Goal: Use online tool/utility

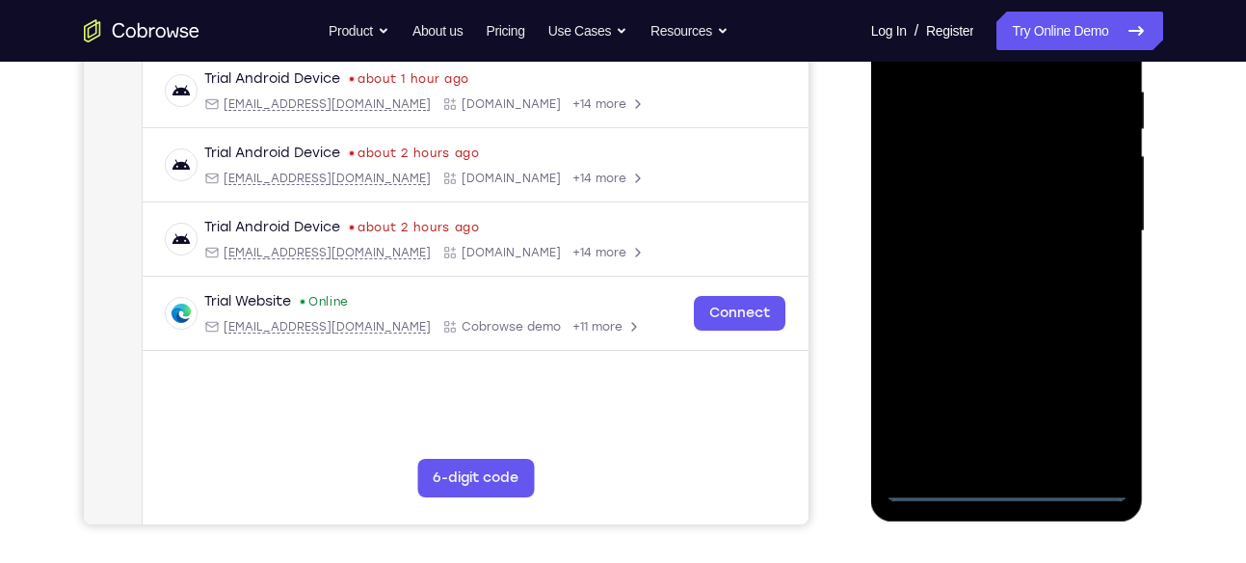
scroll to position [369, 0]
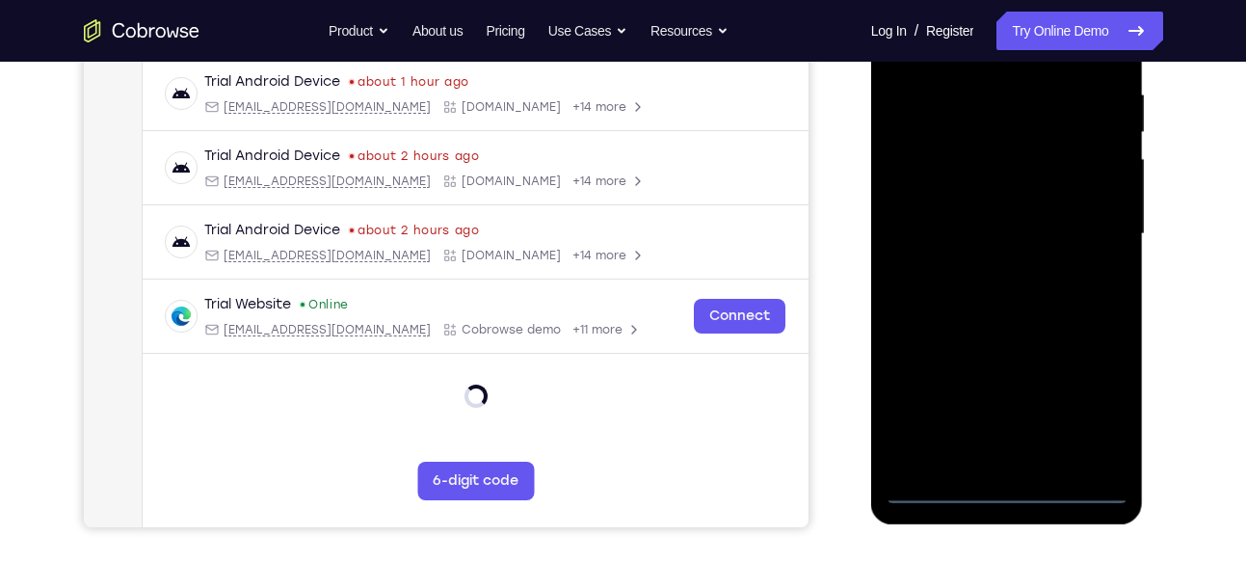
click at [1004, 493] on div at bounding box center [1007, 234] width 243 height 540
click at [1103, 399] on div at bounding box center [1007, 234] width 243 height 540
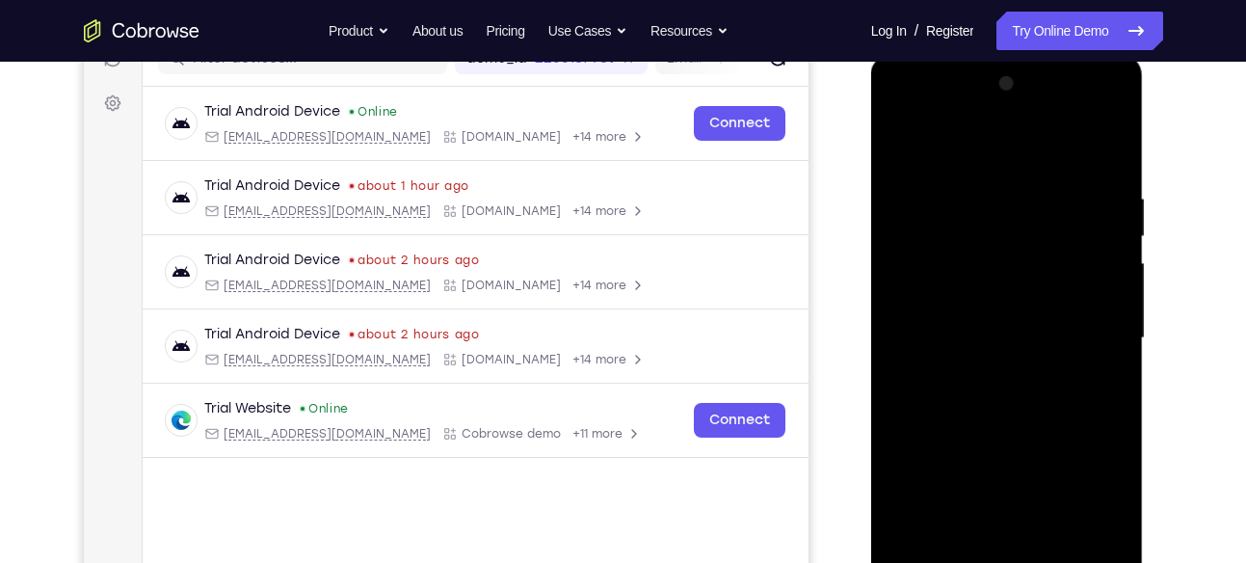
scroll to position [266, 0]
click at [905, 111] on div at bounding box center [1007, 337] width 243 height 540
click at [1090, 330] on div at bounding box center [1007, 337] width 243 height 540
click at [981, 369] on div at bounding box center [1007, 337] width 243 height 540
click at [1001, 322] on div at bounding box center [1007, 337] width 243 height 540
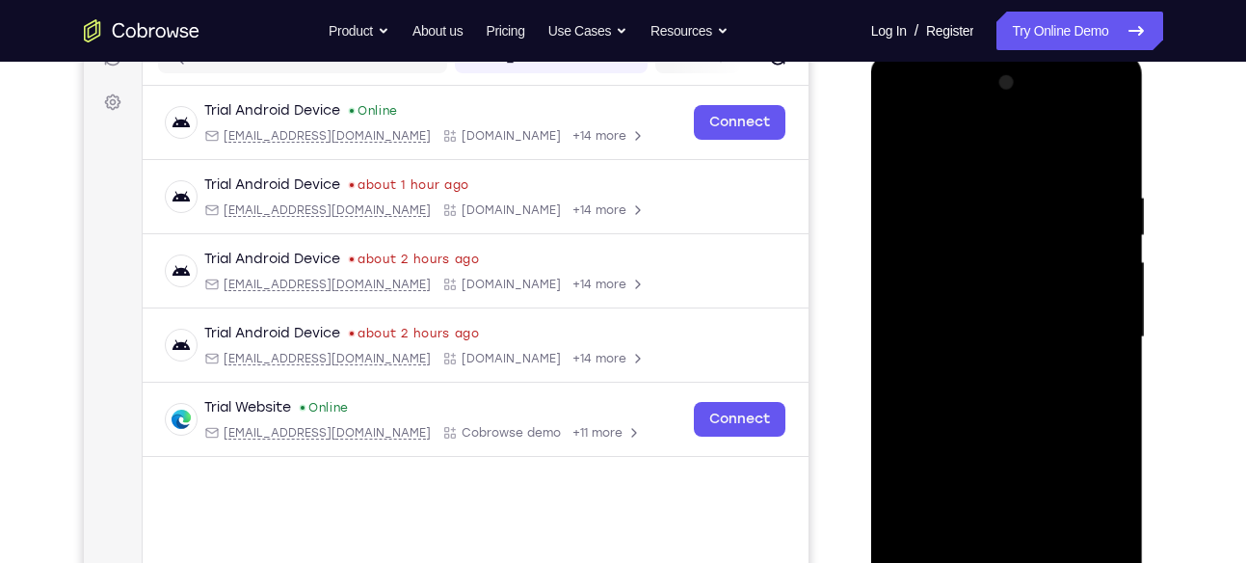
click at [983, 304] on div at bounding box center [1007, 337] width 243 height 540
click at [1105, 295] on div at bounding box center [1007, 337] width 243 height 540
click at [1024, 331] on div at bounding box center [1007, 337] width 243 height 540
click at [999, 399] on div at bounding box center [1007, 337] width 243 height 540
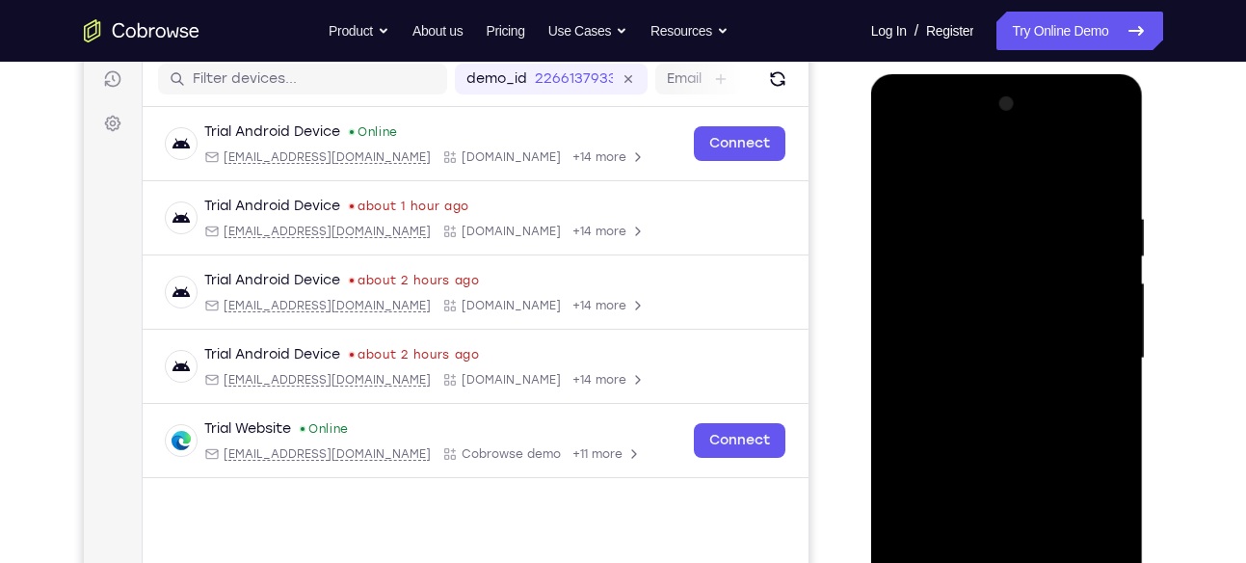
scroll to position [329, 0]
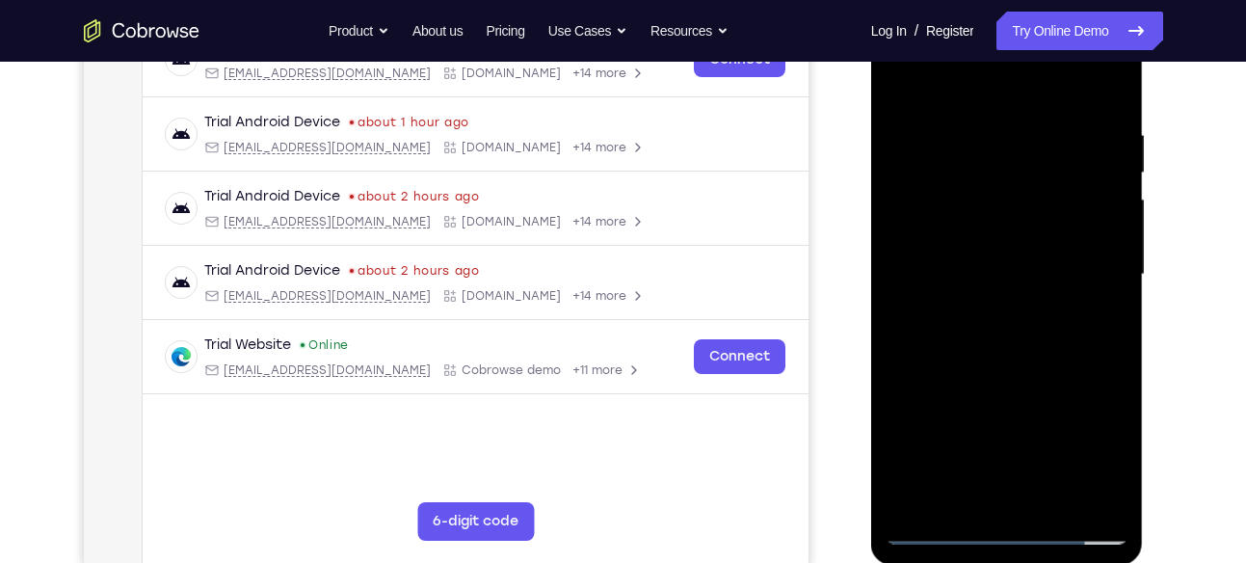
click at [1024, 362] on div at bounding box center [1007, 275] width 243 height 540
click at [1023, 308] on div at bounding box center [1007, 275] width 243 height 540
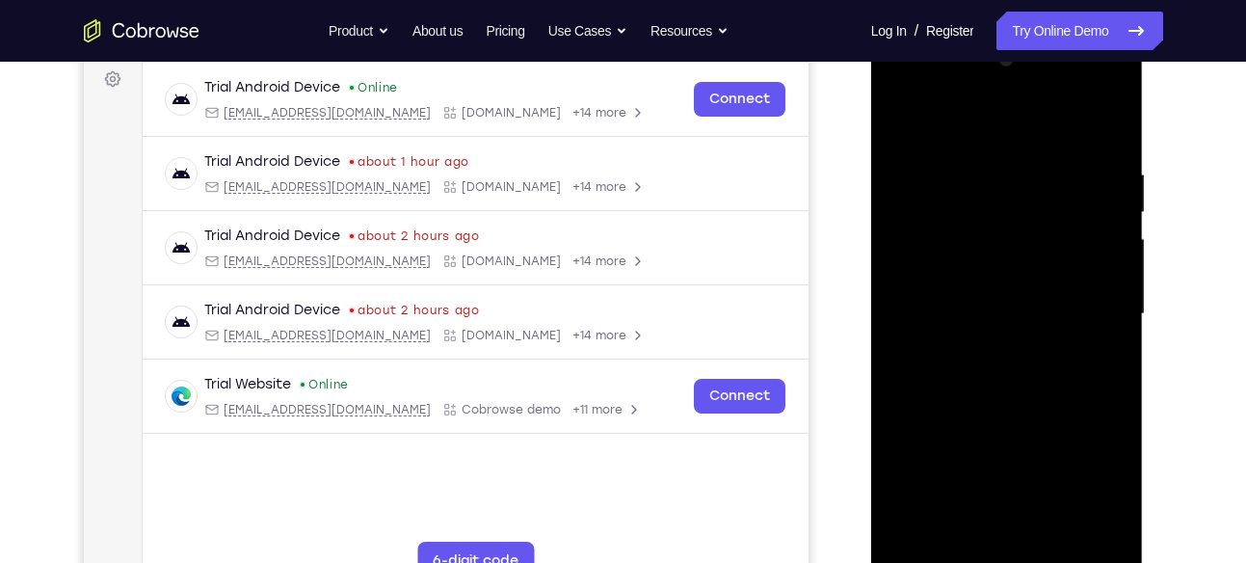
scroll to position [288, 0]
click at [984, 164] on div at bounding box center [1007, 315] width 243 height 540
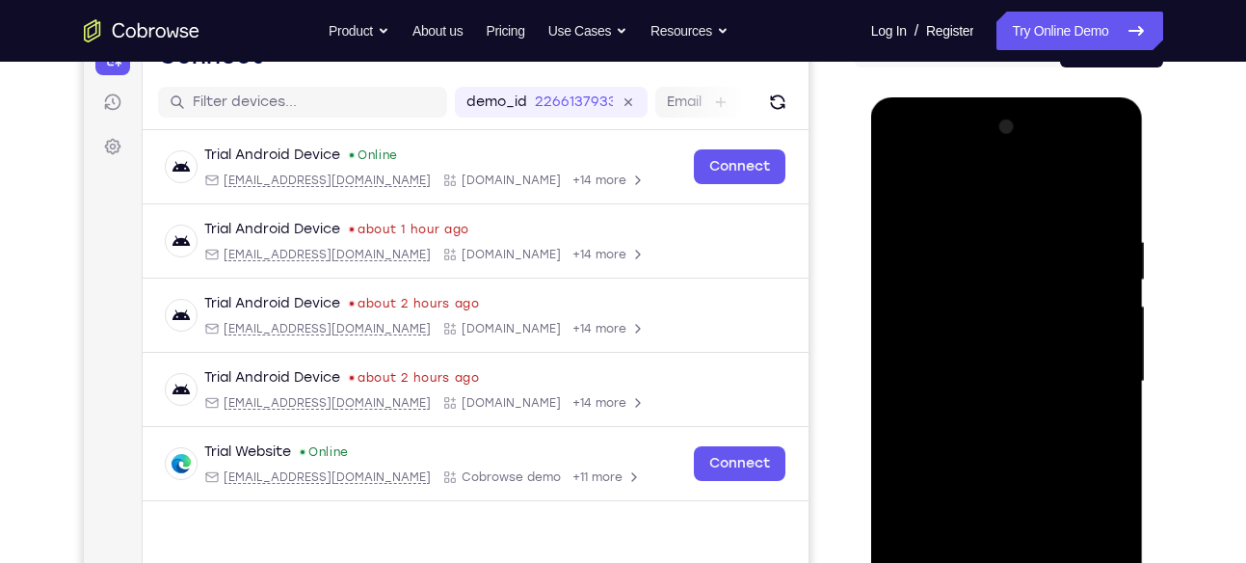
scroll to position [221, 0]
click at [1090, 188] on div at bounding box center [1007, 383] width 243 height 540
click at [1119, 347] on div at bounding box center [1007, 383] width 243 height 540
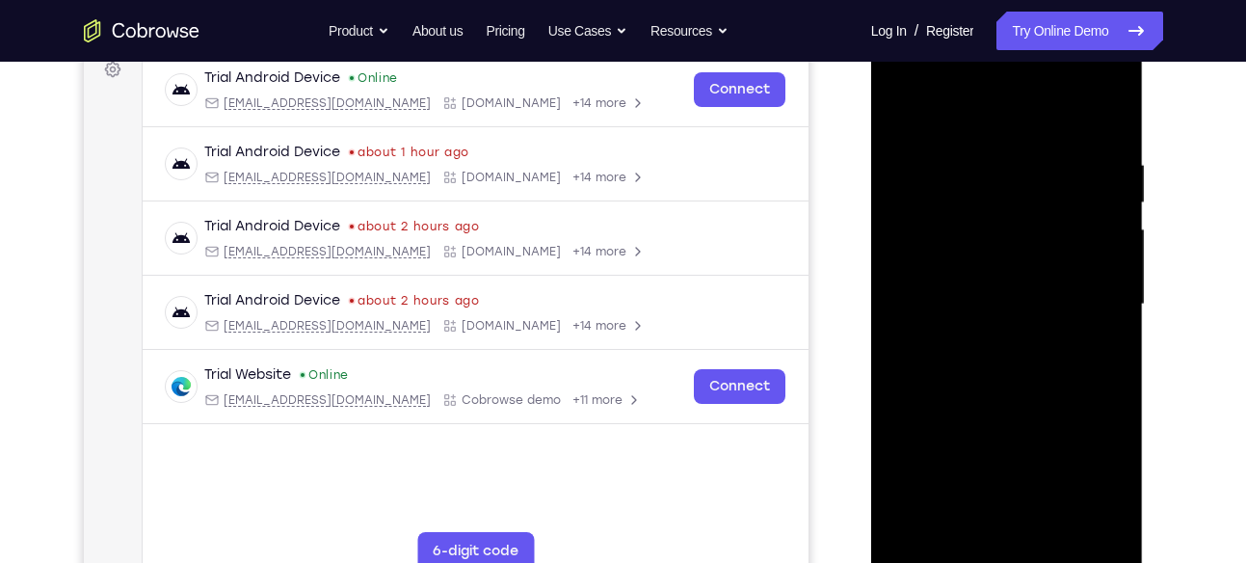
scroll to position [298, 0]
click at [1105, 117] on div at bounding box center [1007, 306] width 243 height 540
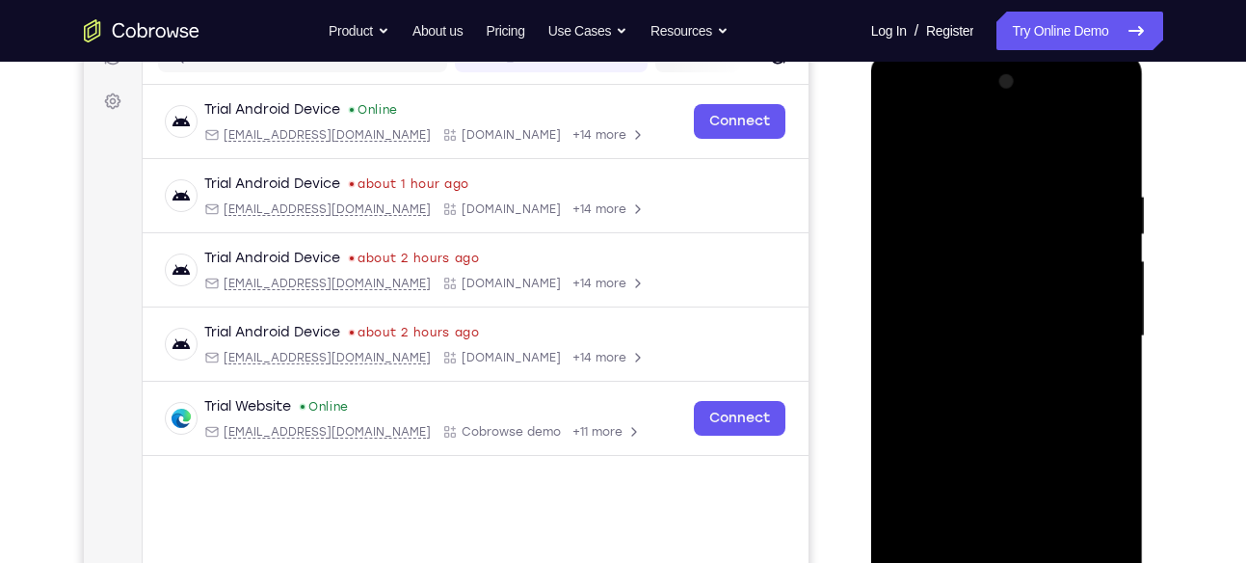
scroll to position [413, 0]
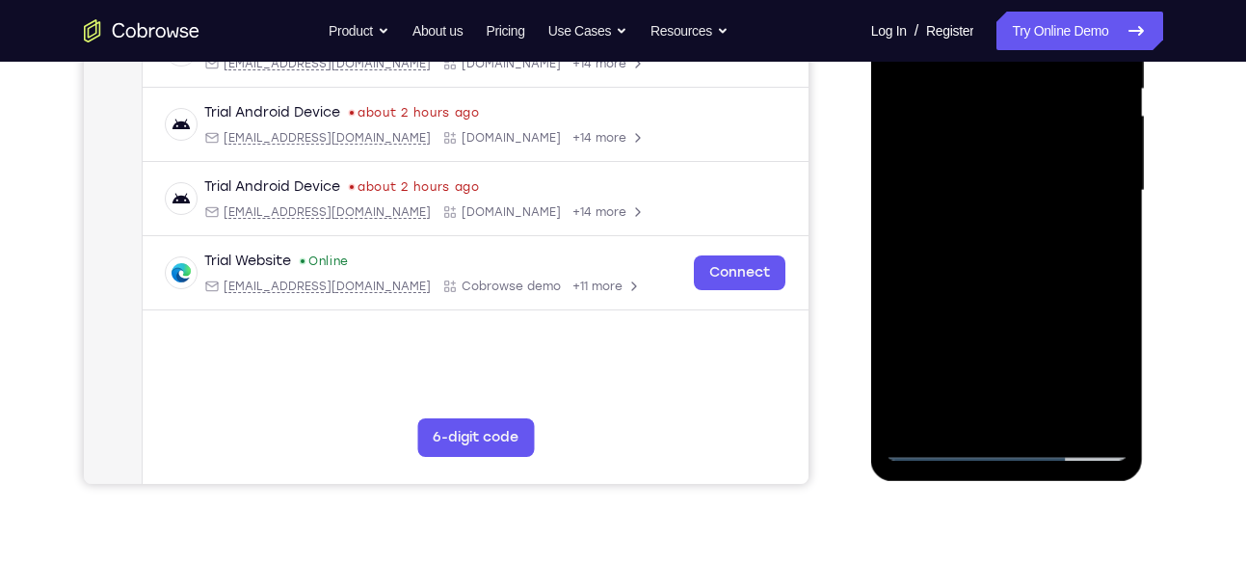
click at [1053, 415] on div at bounding box center [1007, 191] width 243 height 540
click at [1023, 290] on div at bounding box center [1007, 191] width 243 height 540
click at [1003, 182] on div at bounding box center [1007, 191] width 243 height 540
click at [1101, 237] on div at bounding box center [1007, 191] width 243 height 540
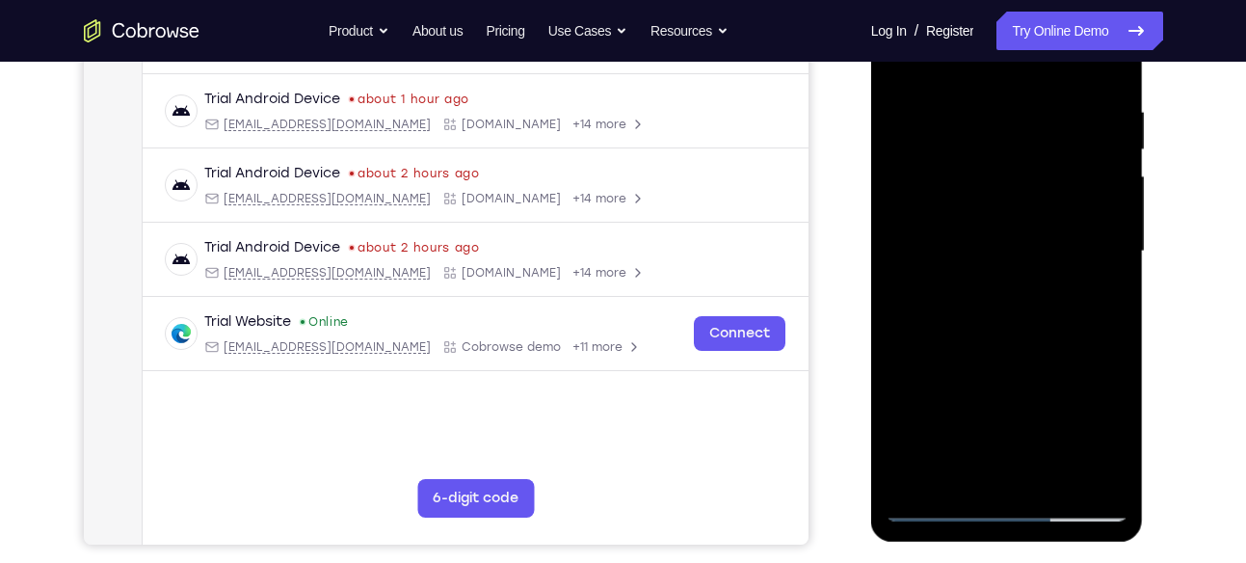
scroll to position [350, 0]
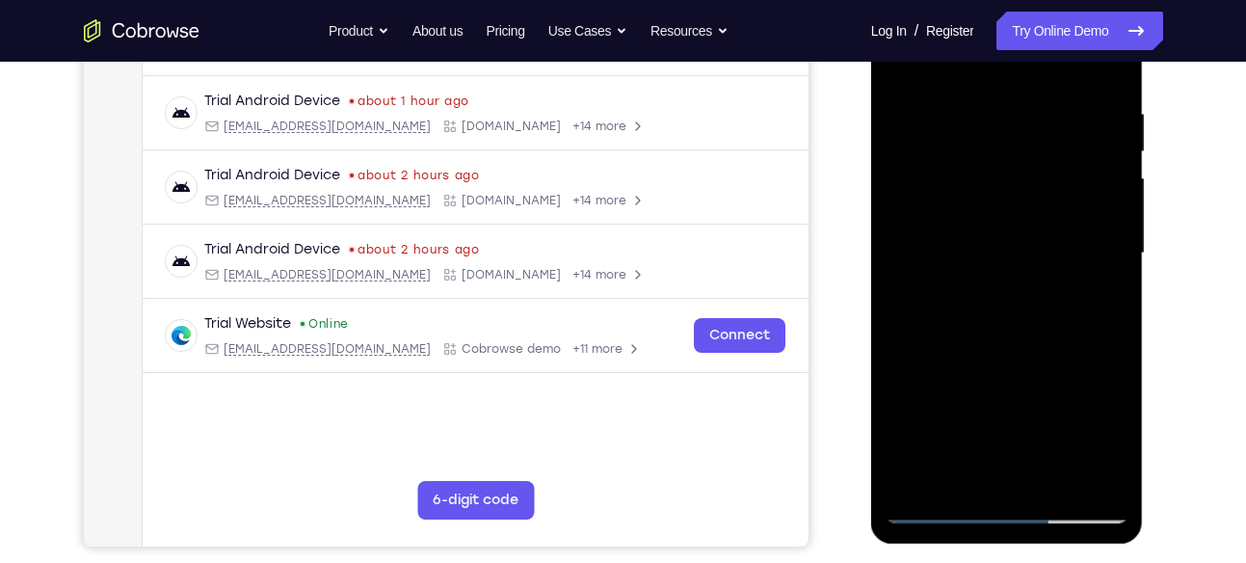
drag, startPoint x: 933, startPoint y: 171, endPoint x: 950, endPoint y: 268, distance: 98.9
click at [950, 268] on div at bounding box center [1007, 254] width 243 height 540
drag, startPoint x: 929, startPoint y: 142, endPoint x: 929, endPoint y: 270, distance: 128.2
click at [929, 270] on div at bounding box center [1007, 254] width 243 height 540
drag, startPoint x: 1030, startPoint y: 237, endPoint x: 1030, endPoint y: 147, distance: 90.6
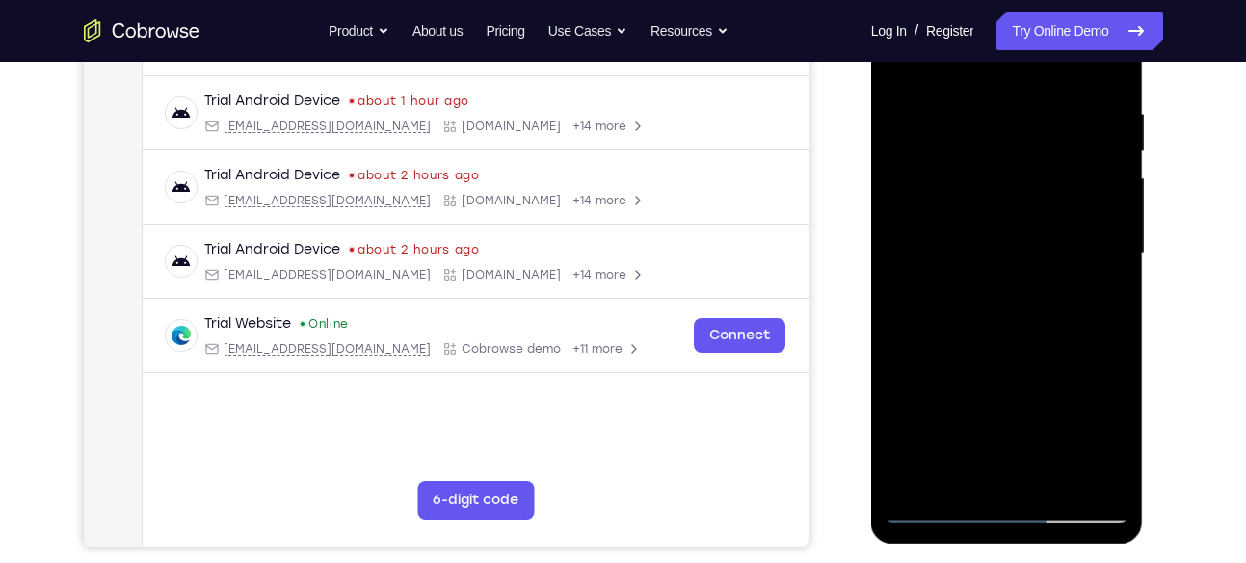
click at [1030, 147] on div at bounding box center [1007, 254] width 243 height 540
click at [1043, 239] on div at bounding box center [1007, 254] width 243 height 540
click at [985, 237] on div at bounding box center [1007, 254] width 243 height 540
click at [961, 477] on div at bounding box center [1007, 254] width 243 height 540
click at [1057, 359] on div at bounding box center [1007, 254] width 243 height 540
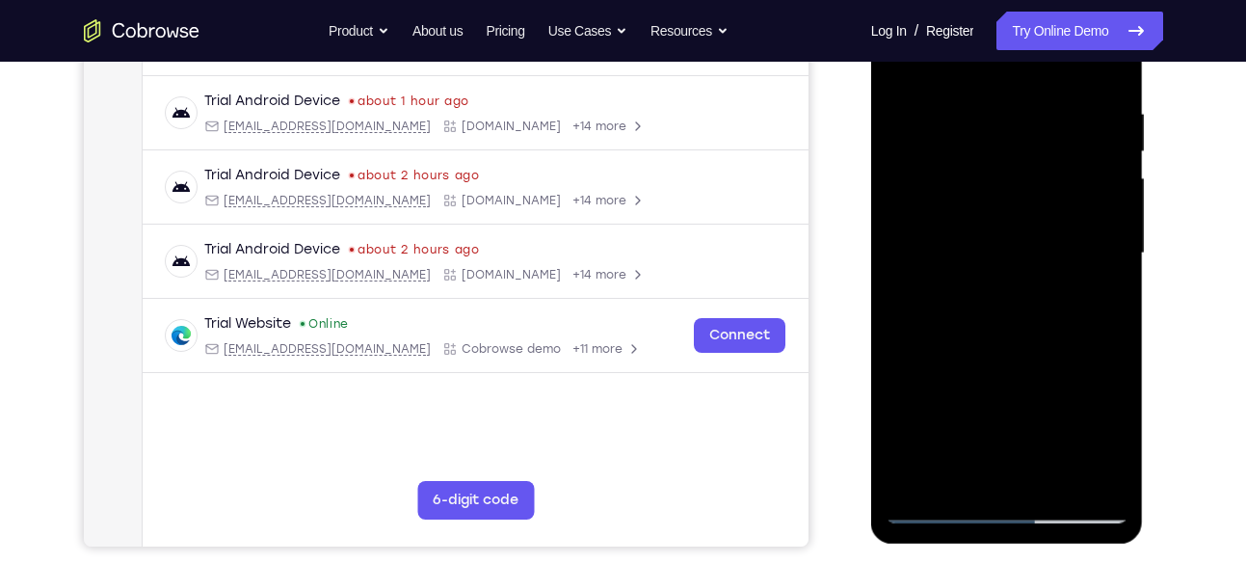
click at [1057, 359] on div at bounding box center [1007, 254] width 243 height 540
click at [1095, 285] on div at bounding box center [1007, 254] width 243 height 540
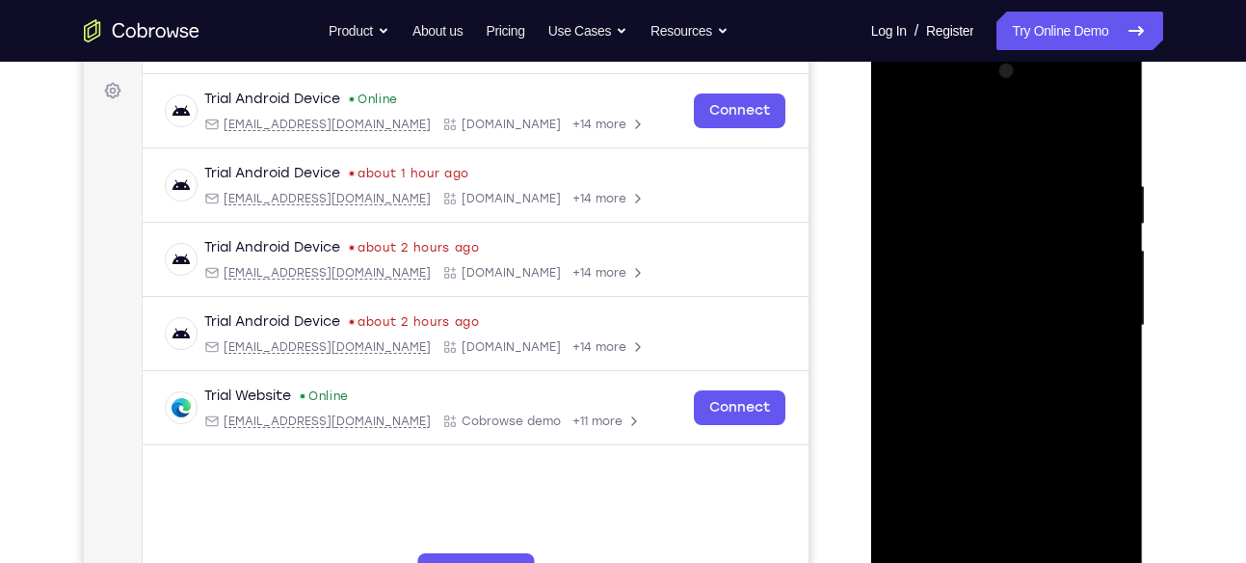
scroll to position [287, 0]
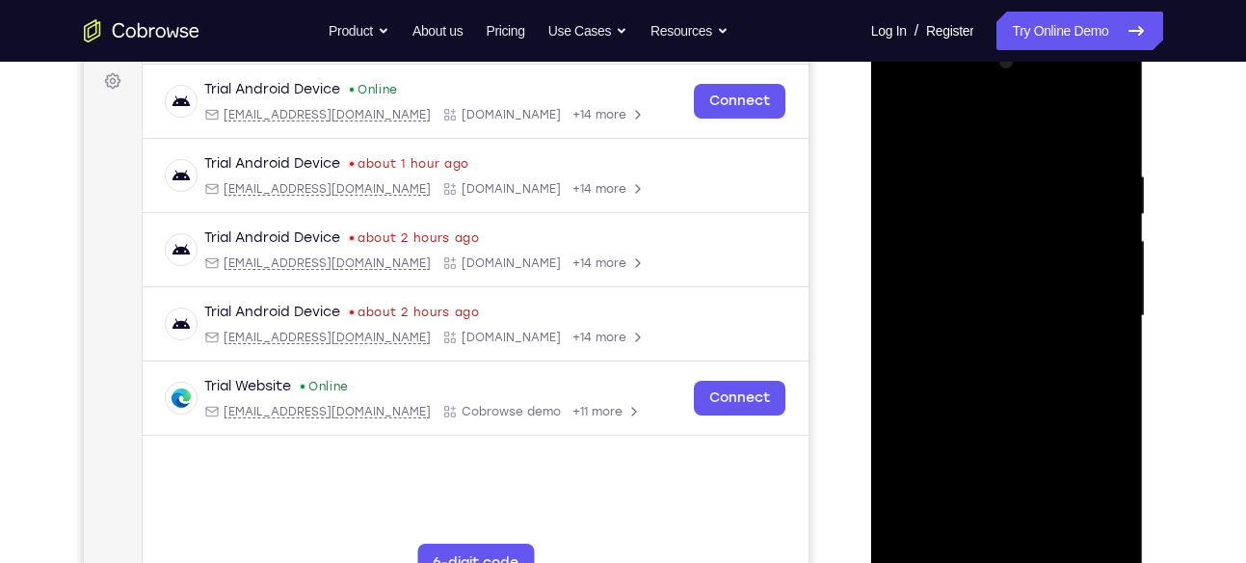
click at [896, 122] on div at bounding box center [1007, 316] width 243 height 540
click at [1115, 213] on div at bounding box center [1007, 316] width 243 height 540
click at [1115, 216] on div at bounding box center [1007, 316] width 243 height 540
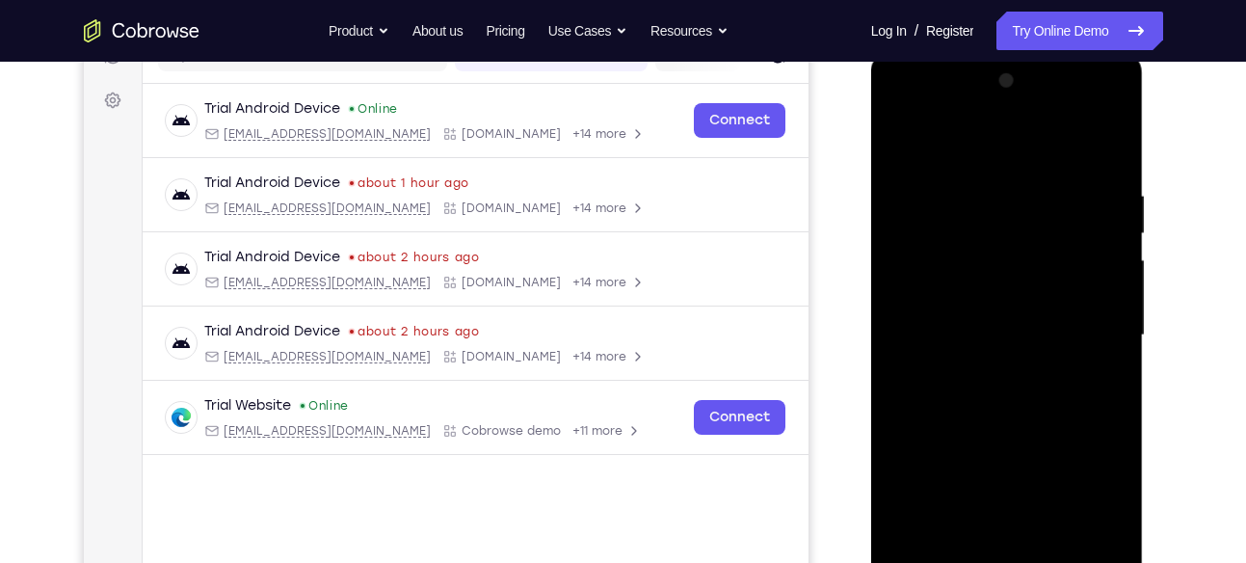
scroll to position [300, 0]
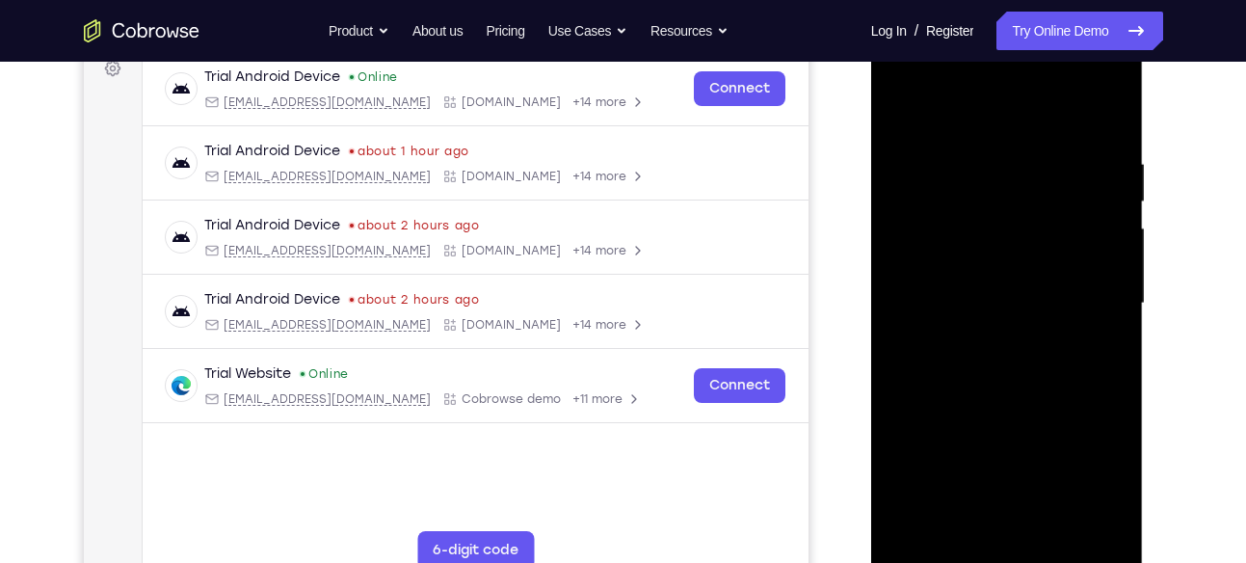
click at [1021, 334] on div at bounding box center [1007, 304] width 243 height 540
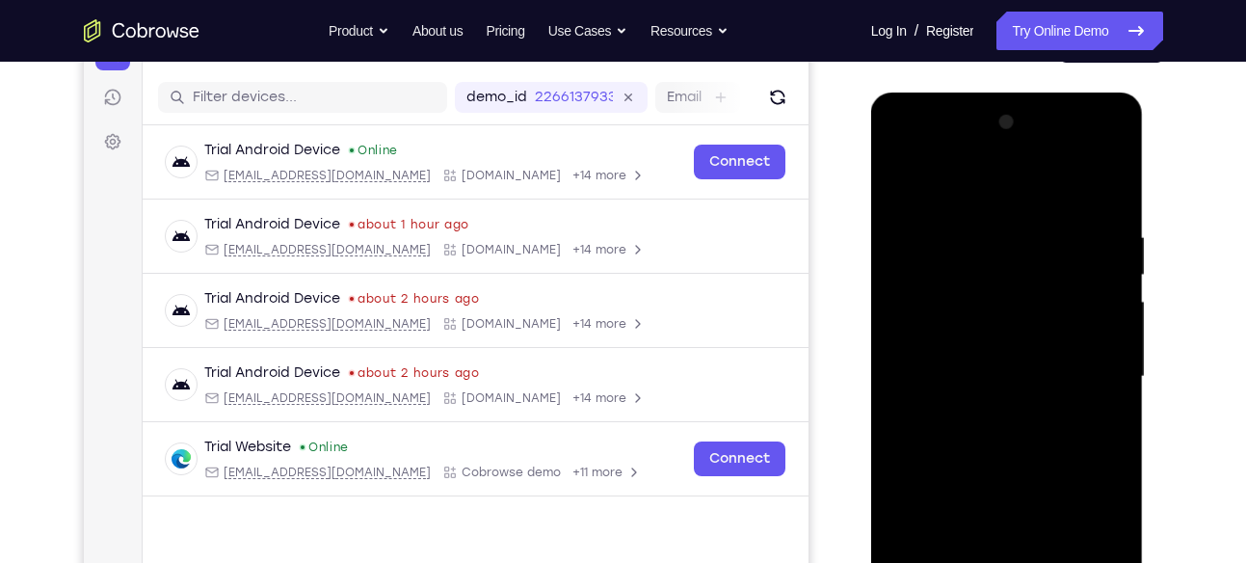
scroll to position [226, 0]
click at [903, 185] on div at bounding box center [1007, 378] width 243 height 540
click at [999, 409] on div at bounding box center [1007, 378] width 243 height 540
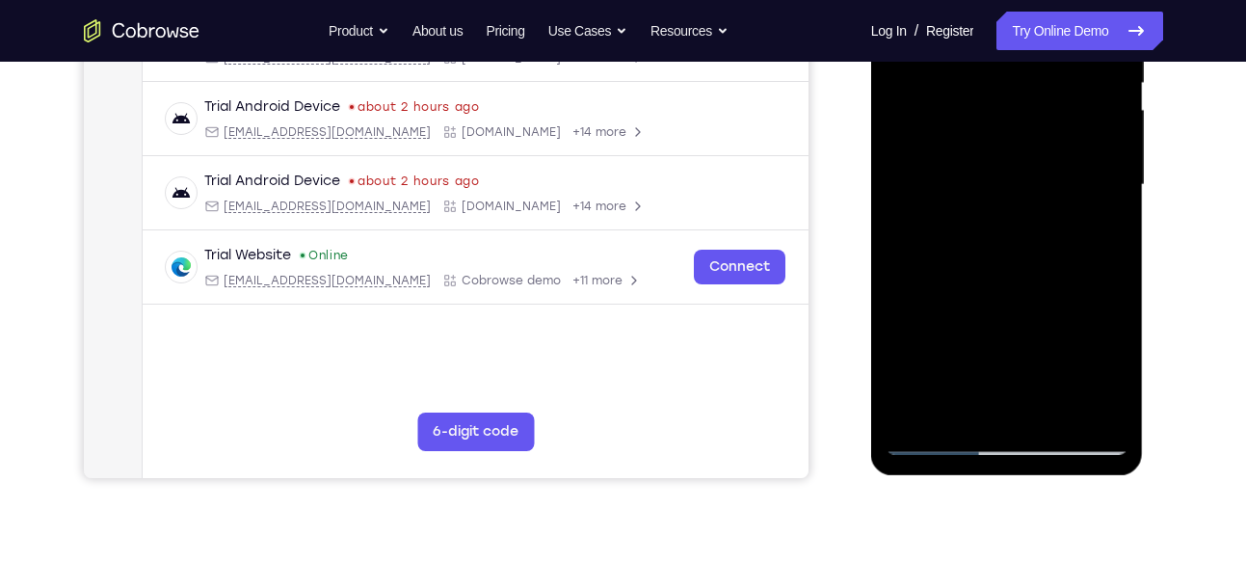
scroll to position [419, 0]
click at [1103, 230] on div at bounding box center [1007, 184] width 243 height 540
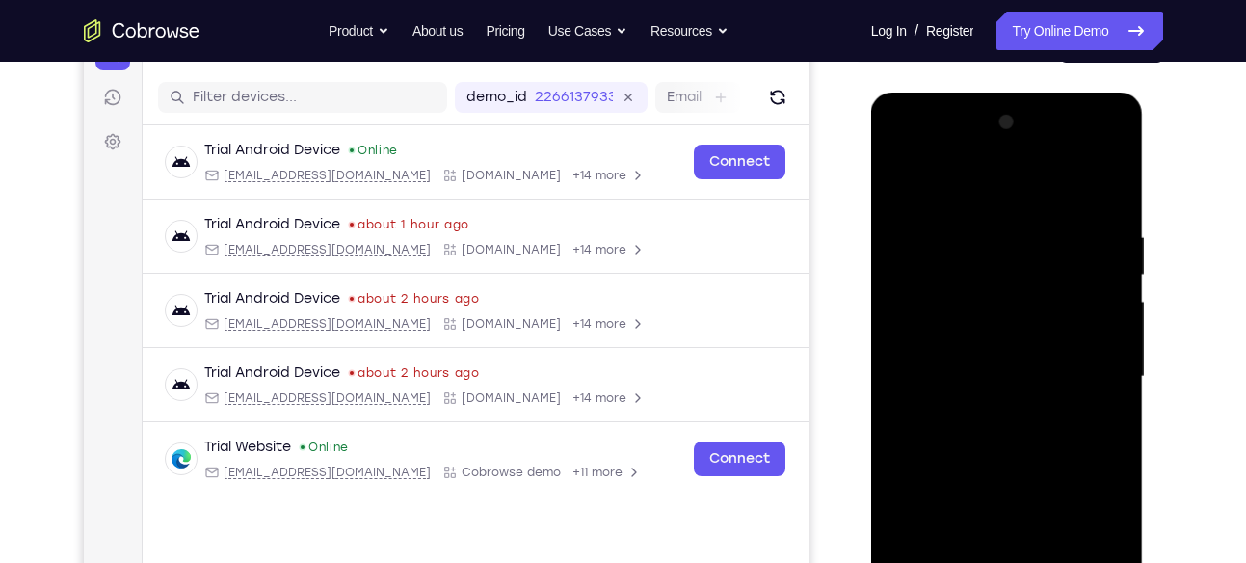
scroll to position [224, 0]
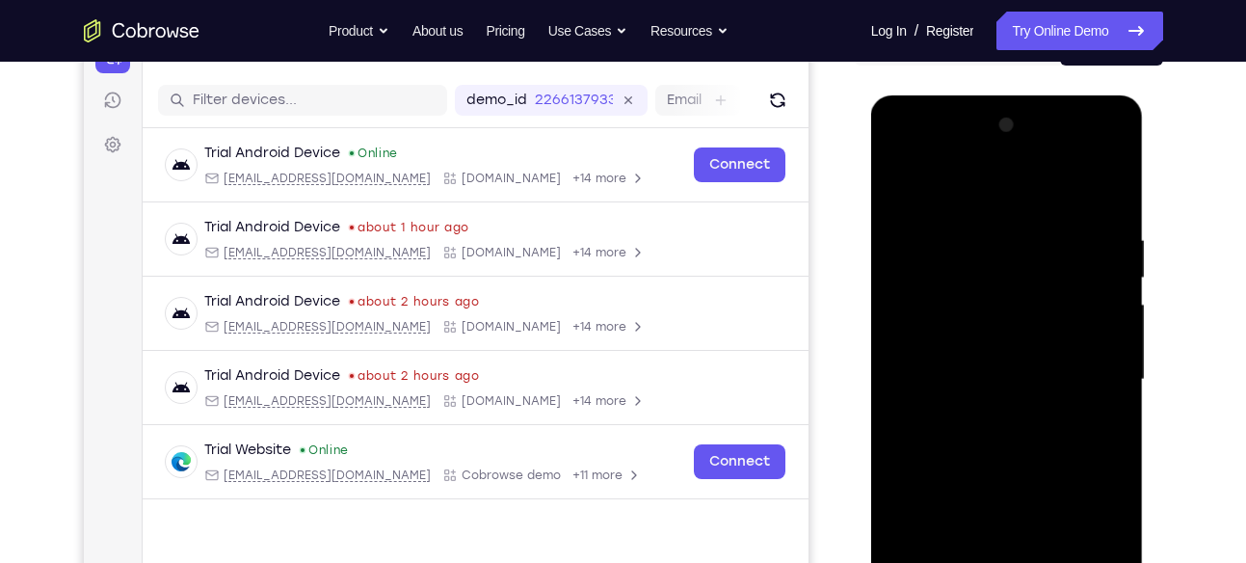
click at [898, 189] on div at bounding box center [1007, 380] width 243 height 540
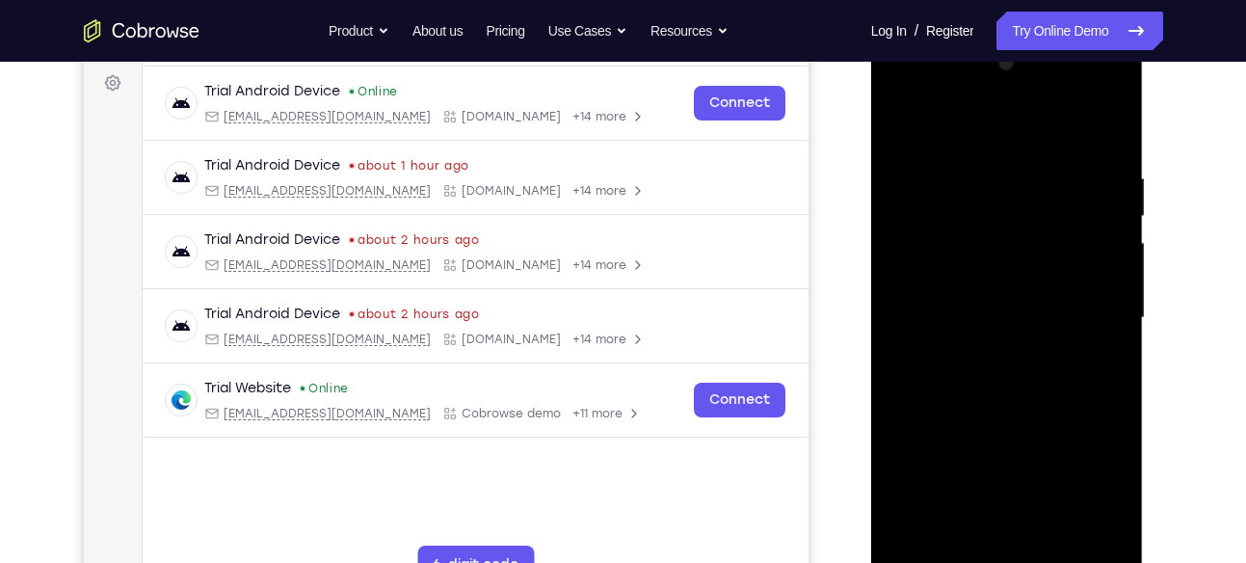
scroll to position [287, 0]
click at [905, 122] on div at bounding box center [1007, 316] width 243 height 540
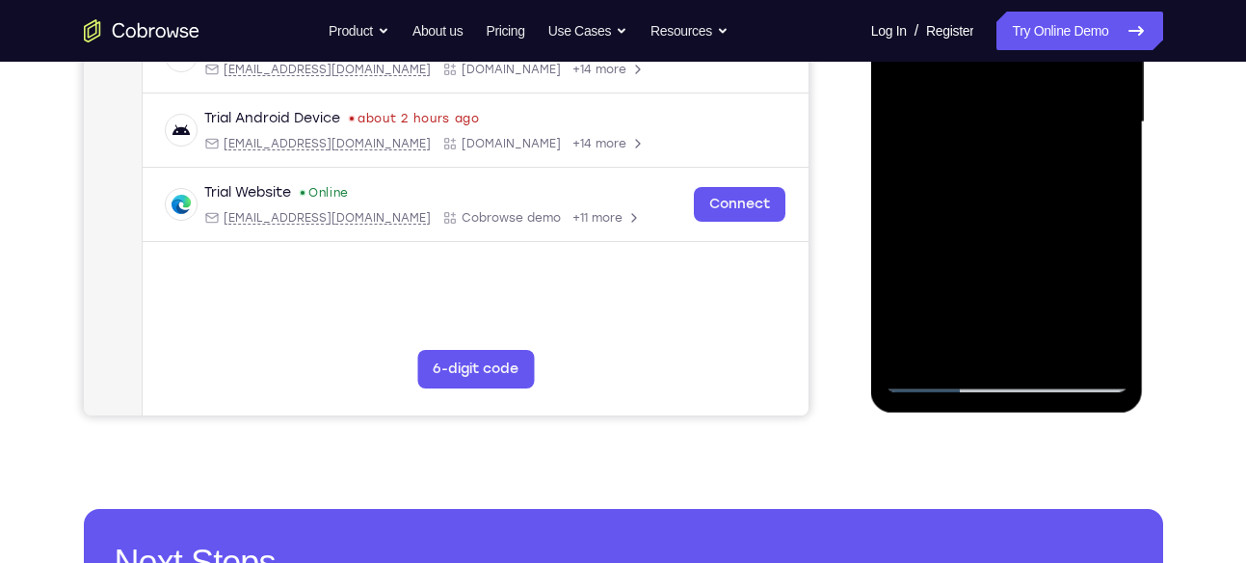
scroll to position [490, 0]
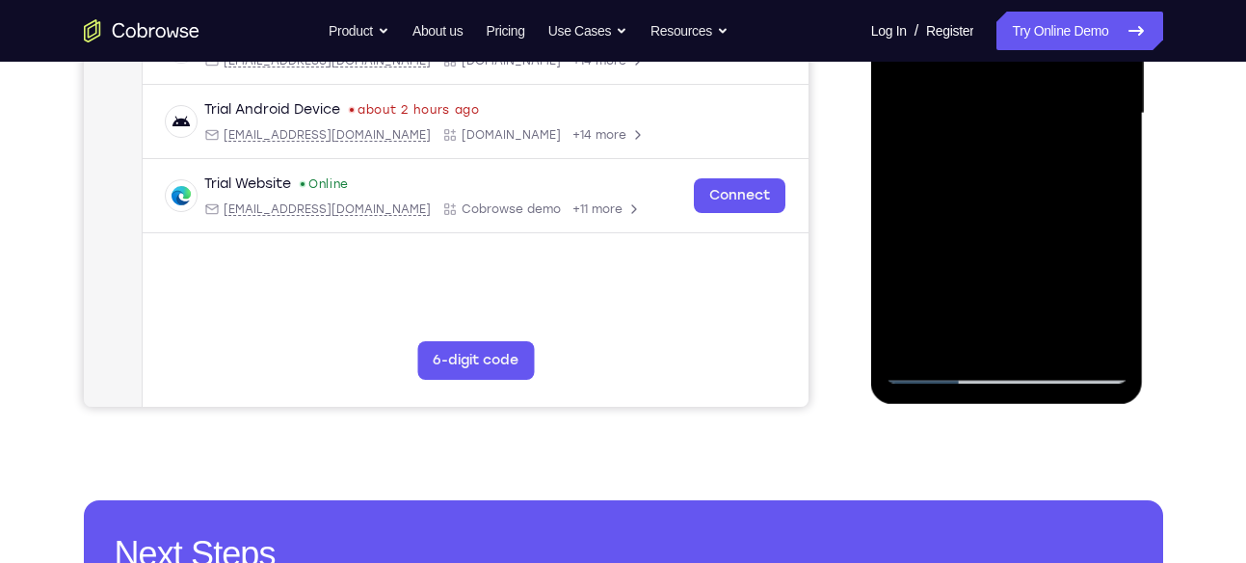
click at [1100, 345] on div at bounding box center [1007, 114] width 243 height 540
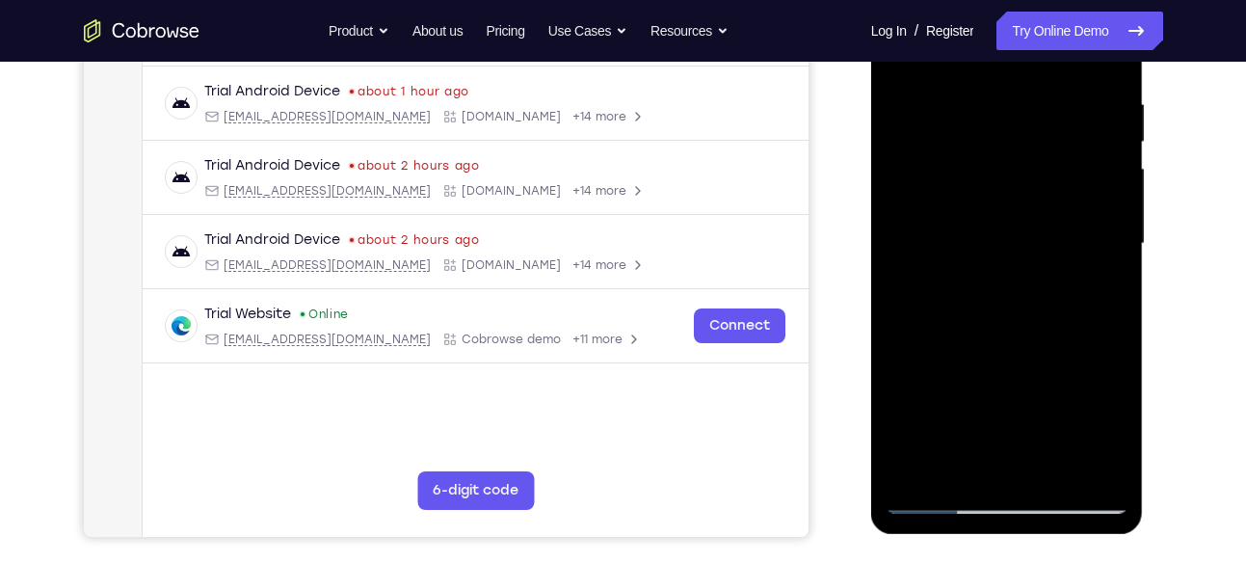
scroll to position [348, 0]
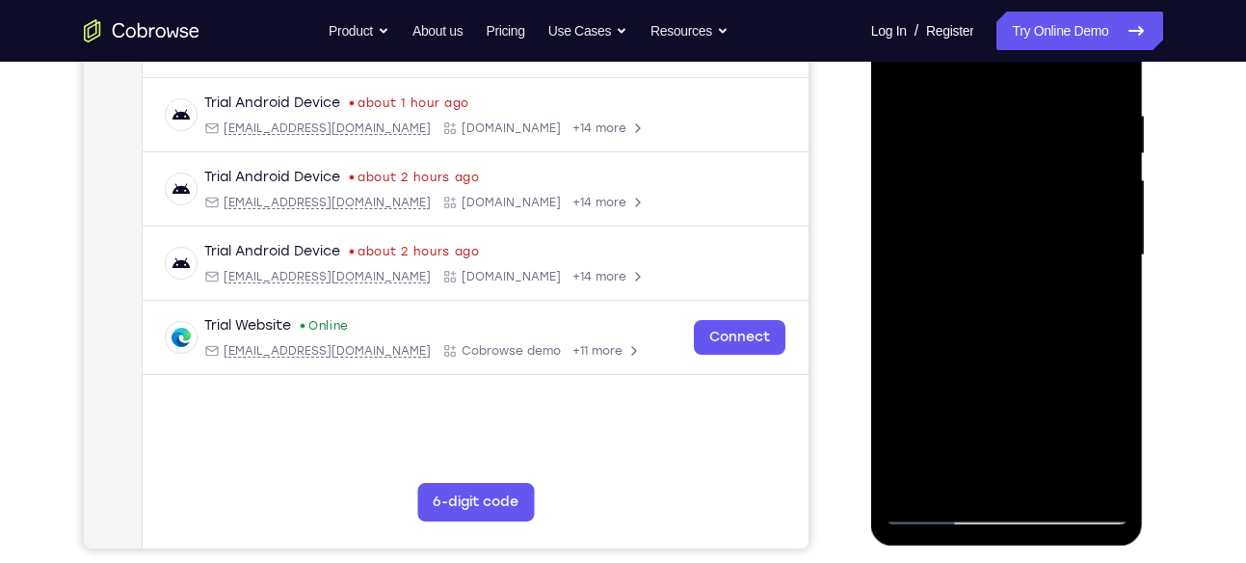
drag, startPoint x: 1106, startPoint y: 246, endPoint x: 1098, endPoint y: 67, distance: 178.5
click at [1098, 67] on div at bounding box center [1007, 256] width 243 height 540
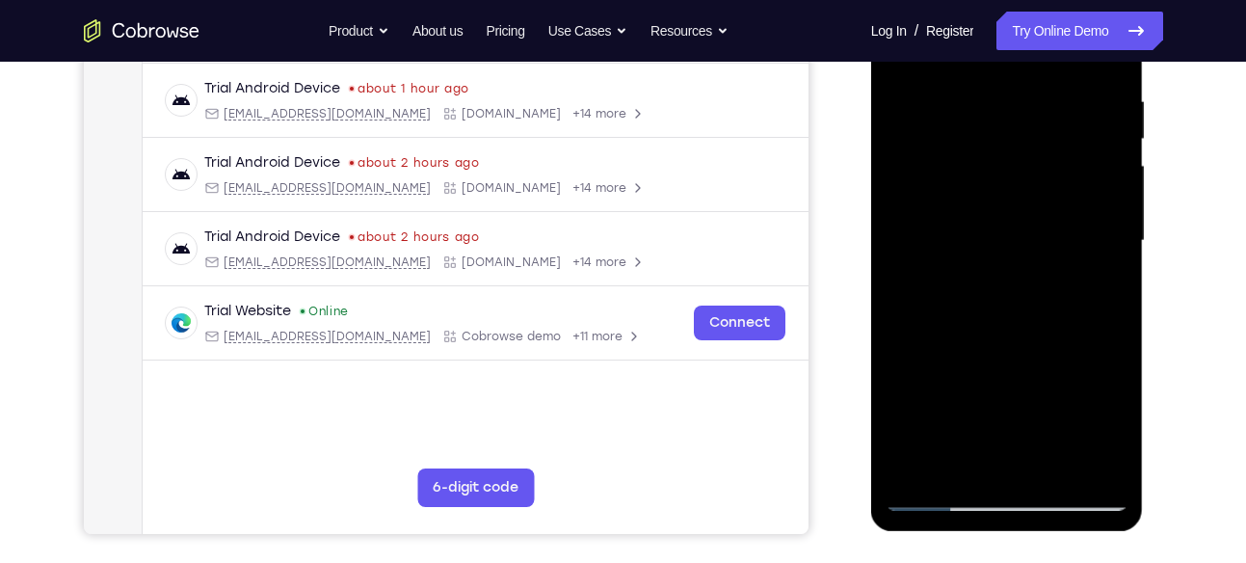
scroll to position [376, 0]
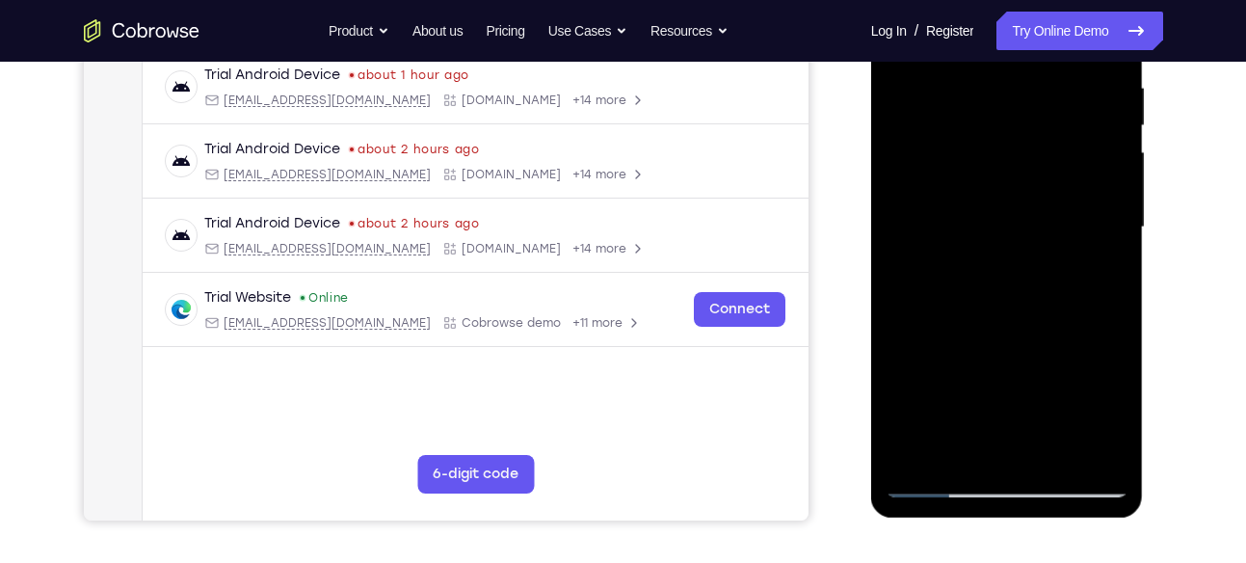
drag, startPoint x: 1112, startPoint y: 156, endPoint x: 1109, endPoint y: 98, distance: 58.0
click at [1109, 98] on div at bounding box center [1007, 228] width 243 height 540
click at [1012, 307] on div at bounding box center [1007, 228] width 243 height 540
click at [904, 455] on div at bounding box center [1007, 228] width 243 height 540
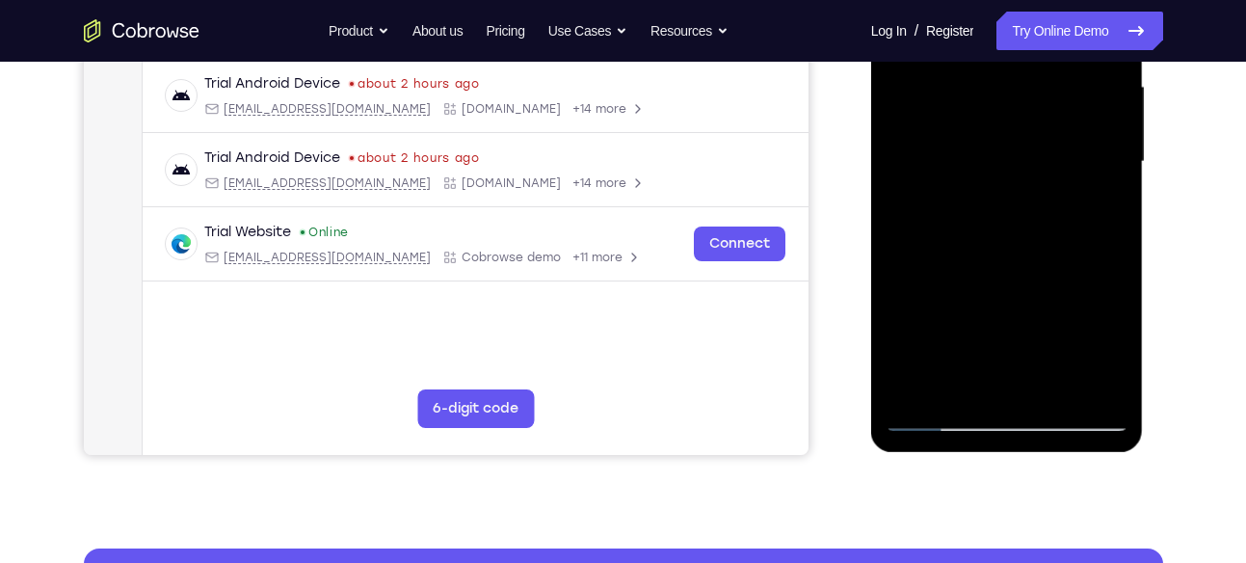
scroll to position [442, 0]
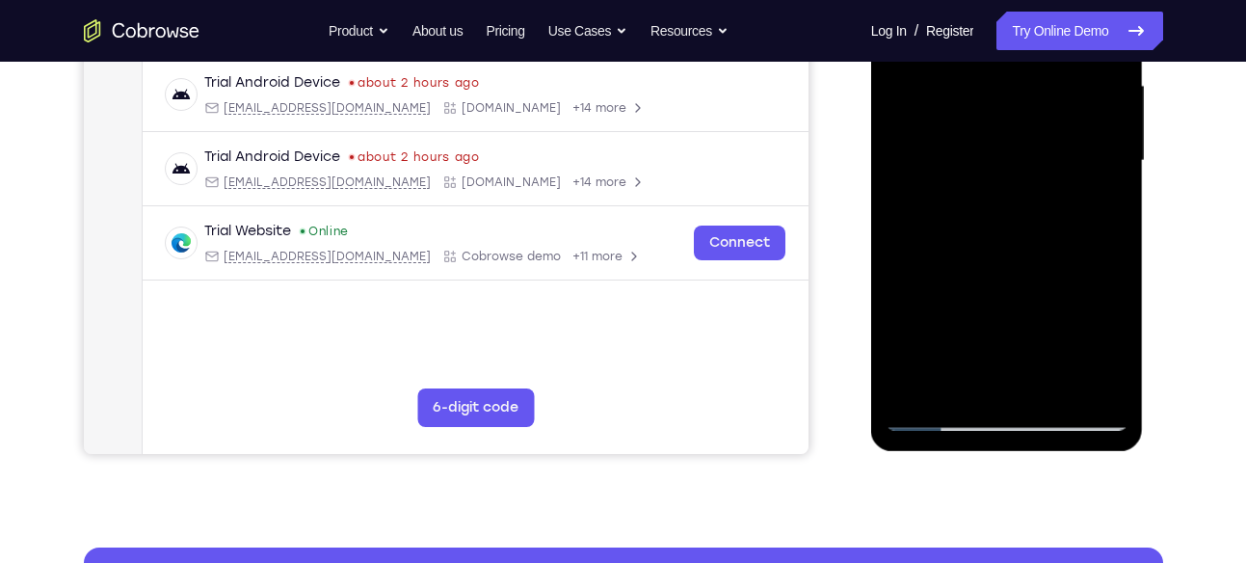
drag, startPoint x: 1028, startPoint y: 151, endPoint x: 1024, endPoint y: 133, distance: 18.7
click at [1024, 133] on div at bounding box center [1007, 161] width 243 height 540
drag, startPoint x: 1019, startPoint y: 279, endPoint x: 1019, endPoint y: 107, distance: 171.6
click at [1019, 107] on div at bounding box center [1007, 161] width 243 height 540
drag, startPoint x: 1033, startPoint y: 299, endPoint x: 1030, endPoint y: 87, distance: 212.1
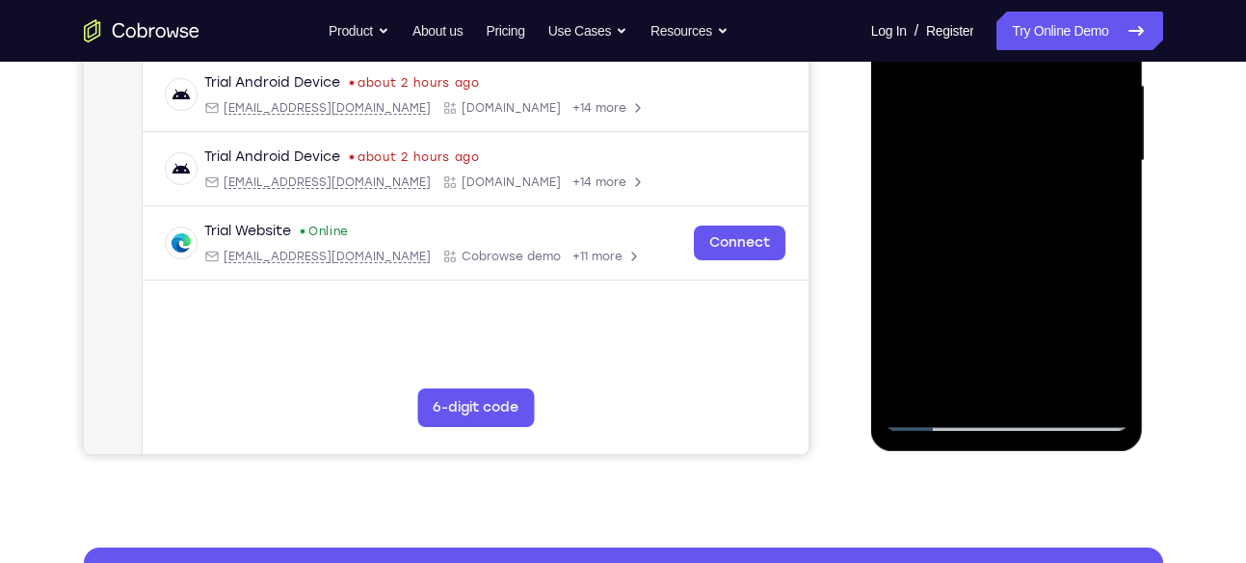
click at [1030, 87] on div at bounding box center [1007, 161] width 243 height 540
drag, startPoint x: 1035, startPoint y: 268, endPoint x: 1030, endPoint y: 102, distance: 165.9
click at [1030, 102] on div at bounding box center [1007, 161] width 243 height 540
drag, startPoint x: 1033, startPoint y: 302, endPoint x: 1044, endPoint y: 140, distance: 162.3
click at [1044, 140] on div at bounding box center [1007, 161] width 243 height 540
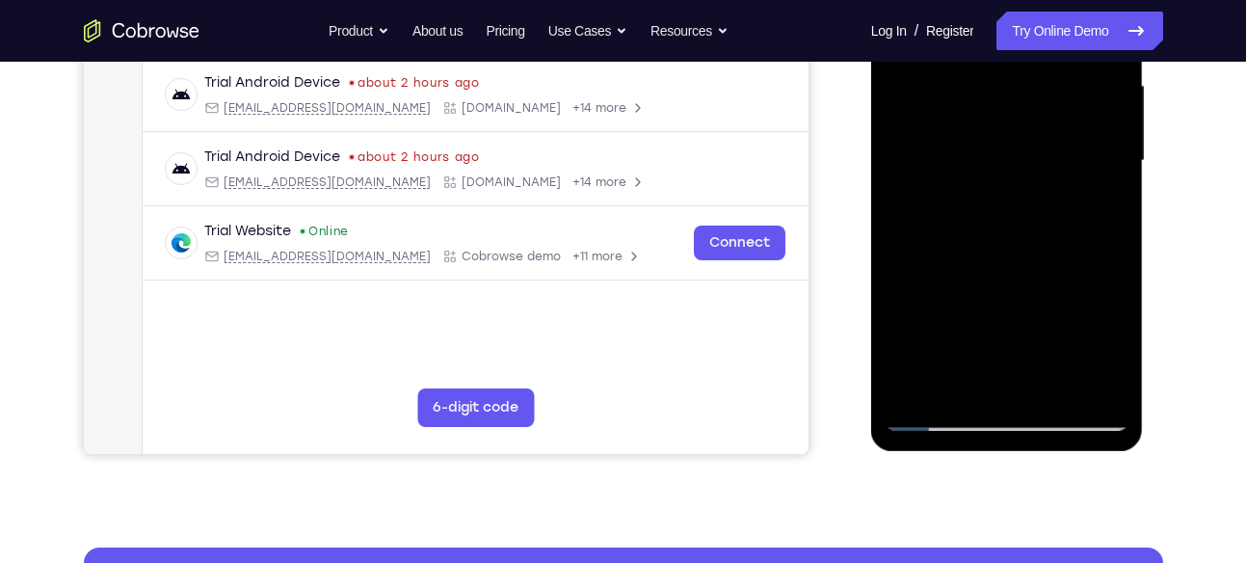
click at [981, 166] on div at bounding box center [1007, 161] width 243 height 540
drag, startPoint x: 1001, startPoint y: 224, endPoint x: 997, endPoint y: 72, distance: 151.4
click at [997, 72] on div at bounding box center [1007, 161] width 243 height 540
drag, startPoint x: 1017, startPoint y: 296, endPoint x: 1006, endPoint y: 179, distance: 117.1
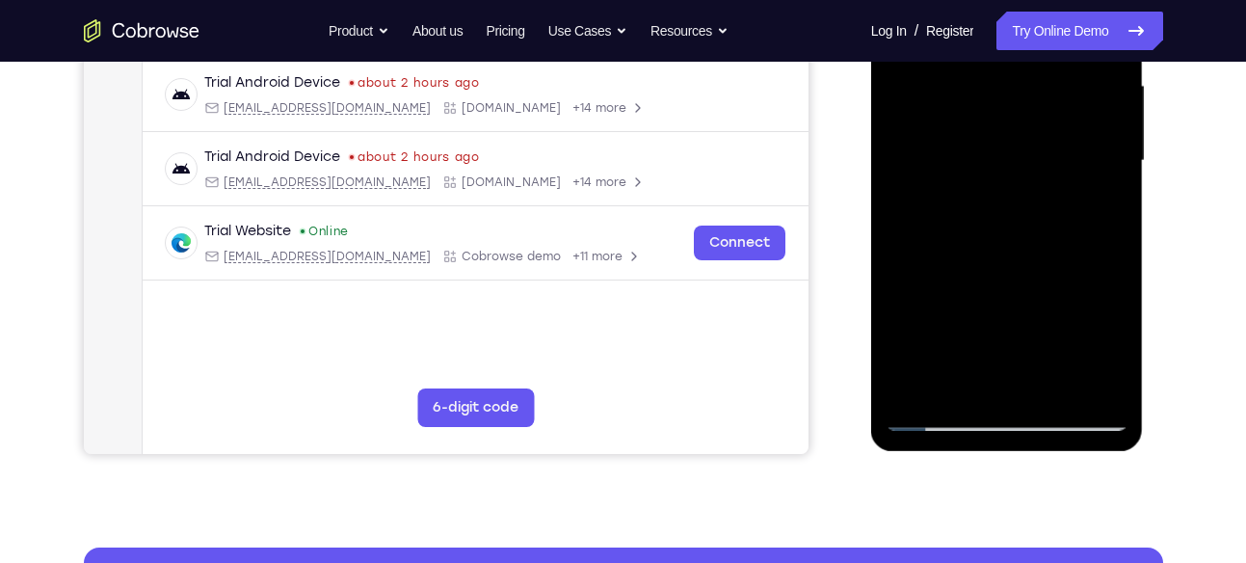
click at [1006, 179] on div at bounding box center [1007, 161] width 243 height 540
click at [1007, 217] on div at bounding box center [1007, 161] width 243 height 540
drag, startPoint x: 1028, startPoint y: 287, endPoint x: 1019, endPoint y: 187, distance: 100.6
click at [1019, 187] on div at bounding box center [1007, 161] width 243 height 540
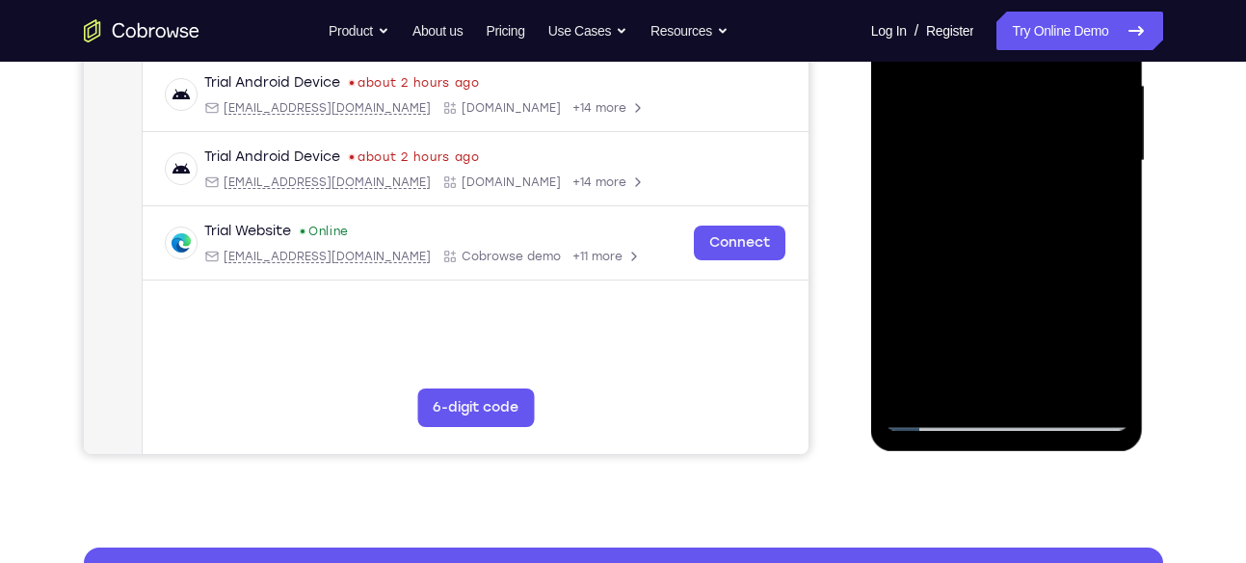
drag, startPoint x: 1043, startPoint y: 258, endPoint x: 1047, endPoint y: 115, distance: 143.7
click at [1047, 115] on div at bounding box center [1007, 161] width 243 height 540
drag, startPoint x: 1051, startPoint y: 267, endPoint x: 1049, endPoint y: 362, distance: 95.5
click at [1049, 362] on div at bounding box center [1007, 161] width 243 height 540
drag, startPoint x: 1034, startPoint y: 112, endPoint x: 1086, endPoint y: 5, distance: 119.0
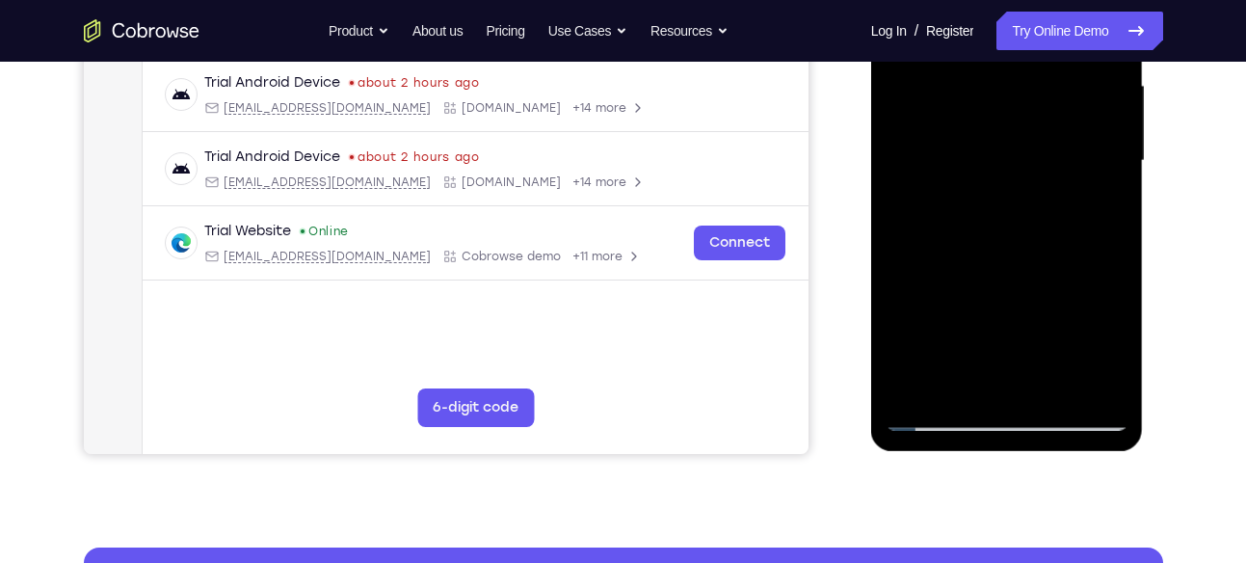
click at [1086, 5] on div at bounding box center [1007, 161] width 243 height 540
drag, startPoint x: 1014, startPoint y: 305, endPoint x: 1021, endPoint y: 54, distance: 250.7
click at [1021, 54] on div at bounding box center [1007, 161] width 243 height 540
drag, startPoint x: 1016, startPoint y: 136, endPoint x: 1022, endPoint y: 294, distance: 158.2
click at [1022, 294] on div at bounding box center [1007, 161] width 243 height 540
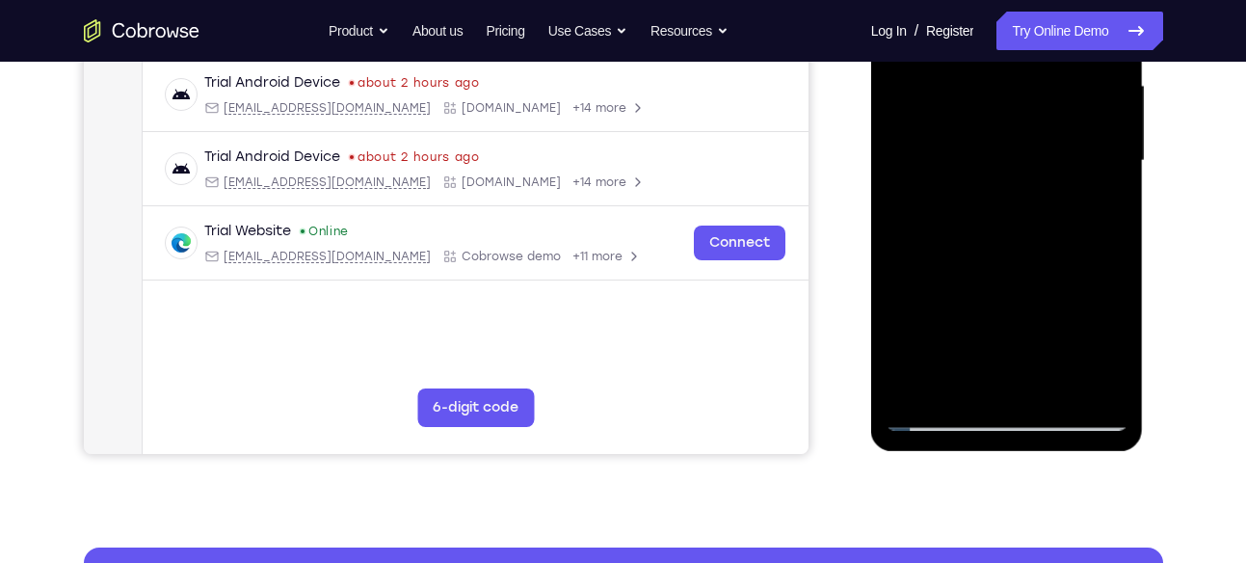
click at [901, 241] on div at bounding box center [1007, 161] width 243 height 540
drag, startPoint x: 1013, startPoint y: 215, endPoint x: 1030, endPoint y: 42, distance: 173.4
click at [1030, 42] on div at bounding box center [1007, 161] width 243 height 540
drag, startPoint x: 1009, startPoint y: 303, endPoint x: 1021, endPoint y: 83, distance: 220.1
click at [1021, 83] on div at bounding box center [1007, 161] width 243 height 540
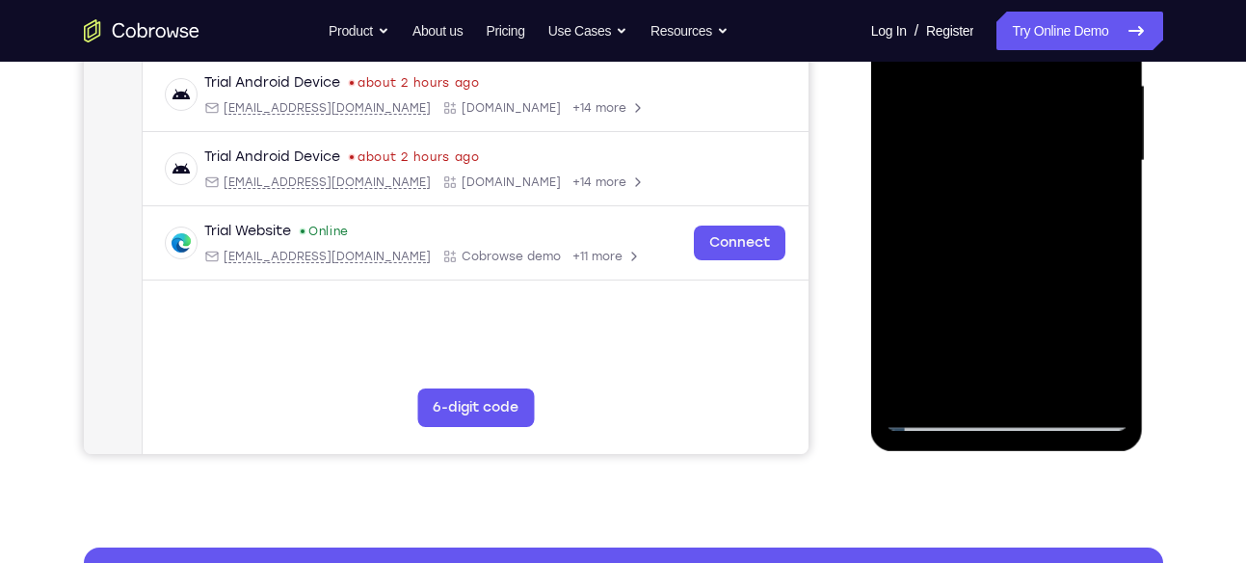
drag, startPoint x: 1007, startPoint y: 312, endPoint x: 1007, endPoint y: 105, distance: 207.2
click at [1007, 105] on div at bounding box center [1007, 161] width 243 height 540
drag, startPoint x: 1002, startPoint y: 318, endPoint x: 1005, endPoint y: 131, distance: 187.0
click at [1005, 131] on div at bounding box center [1007, 161] width 243 height 540
drag, startPoint x: 1021, startPoint y: 317, endPoint x: 1023, endPoint y: 146, distance: 171.6
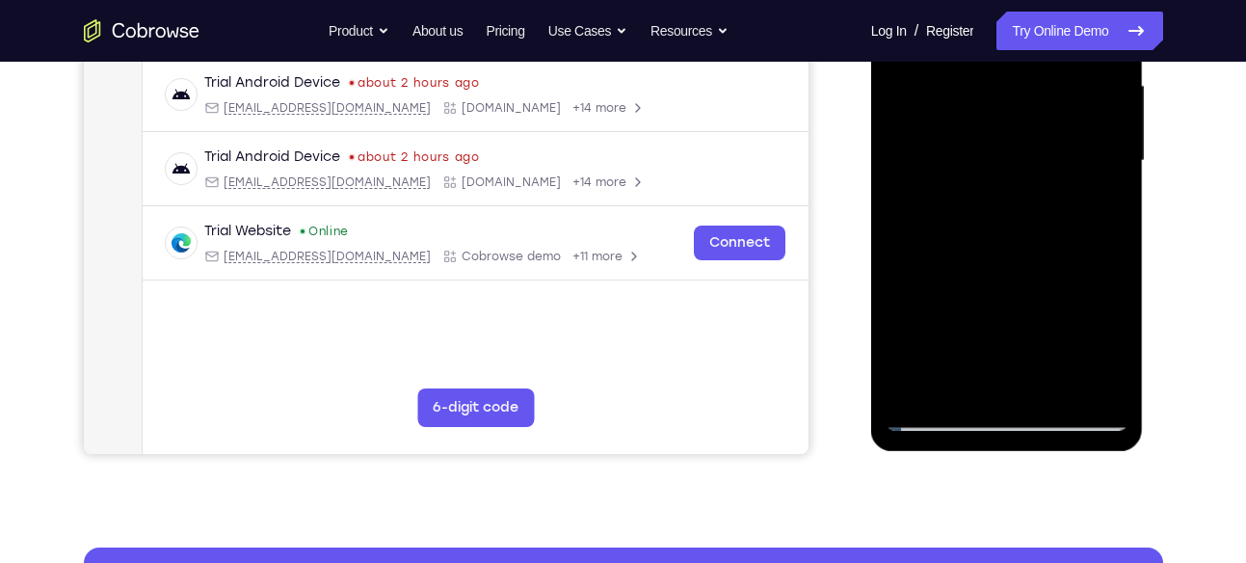
click at [1023, 146] on div at bounding box center [1007, 161] width 243 height 540
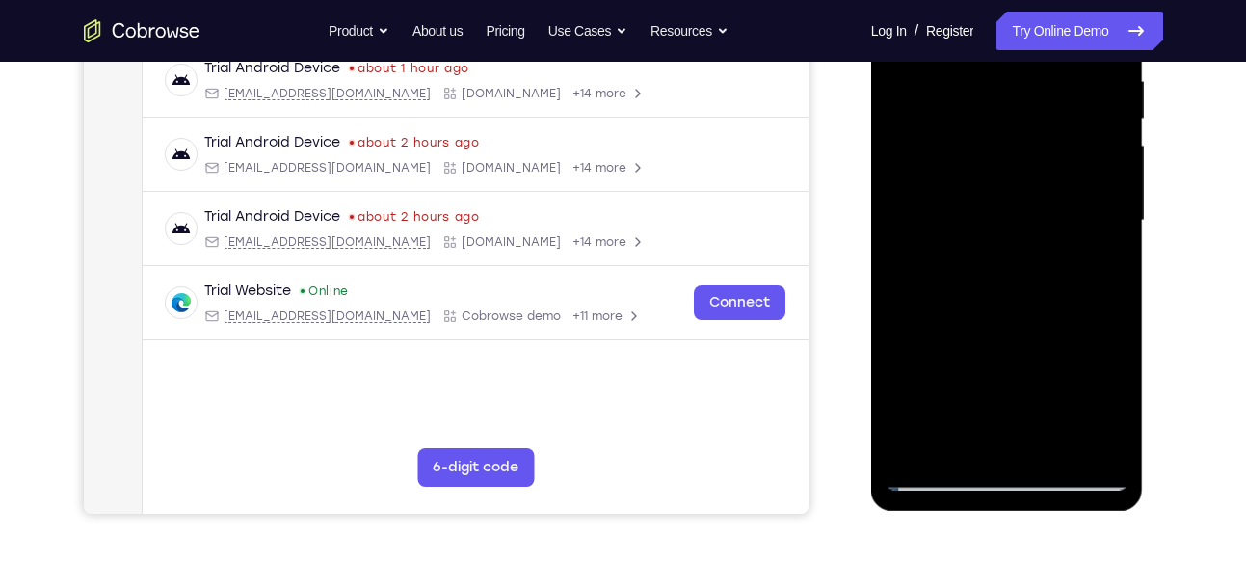
scroll to position [412, 0]
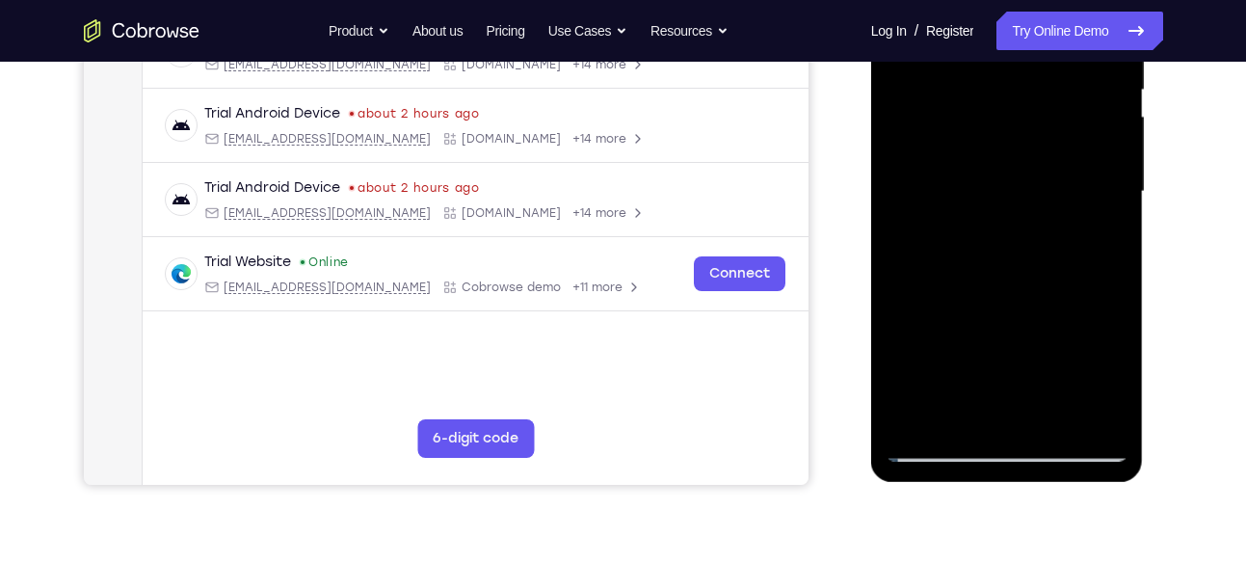
drag, startPoint x: 1022, startPoint y: 336, endPoint x: 1026, endPoint y: 104, distance: 232.3
click at [1026, 104] on div at bounding box center [1007, 192] width 243 height 540
drag, startPoint x: 1027, startPoint y: 339, endPoint x: 1036, endPoint y: 147, distance: 192.1
click at [1036, 147] on div at bounding box center [1007, 192] width 243 height 540
drag, startPoint x: 1047, startPoint y: 271, endPoint x: 1050, endPoint y: 123, distance: 147.5
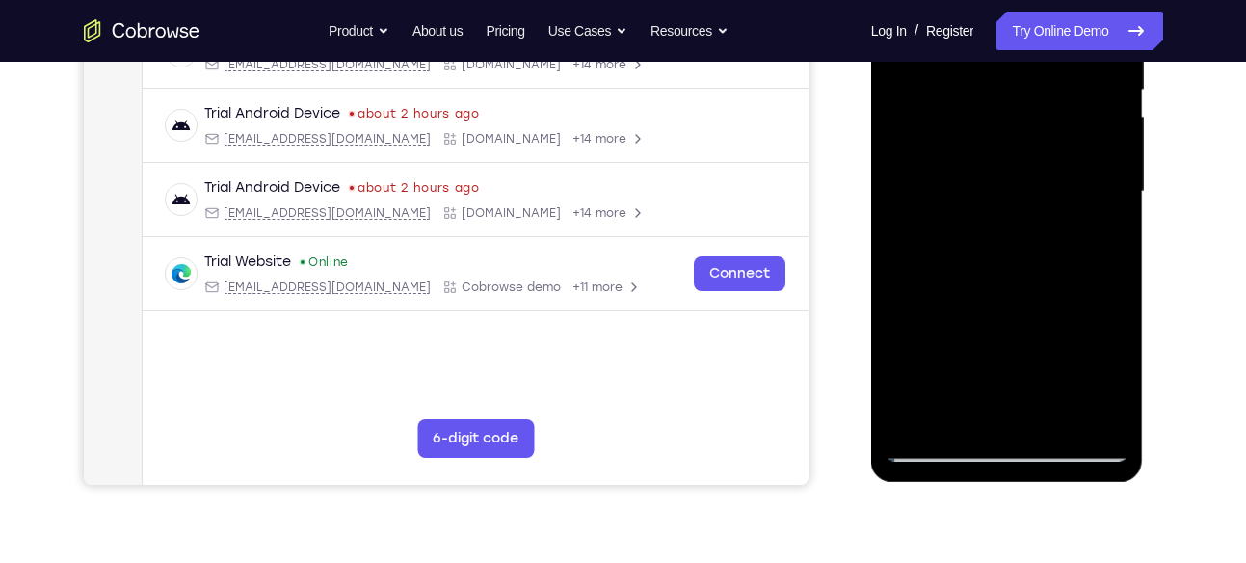
click at [1050, 123] on div at bounding box center [1007, 192] width 243 height 540
drag, startPoint x: 1034, startPoint y: 289, endPoint x: 999, endPoint y: 111, distance: 181.9
click at [999, 111] on div at bounding box center [1007, 192] width 243 height 540
drag, startPoint x: 1013, startPoint y: 275, endPoint x: 987, endPoint y: 71, distance: 205.1
click at [987, 71] on div at bounding box center [1007, 192] width 243 height 540
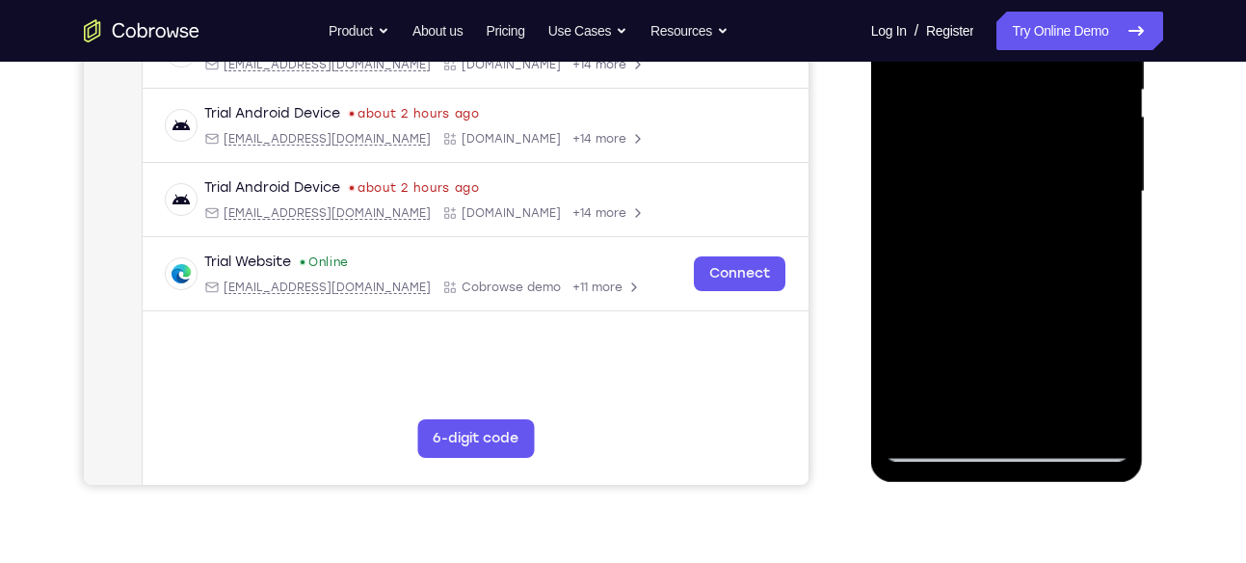
drag, startPoint x: 1003, startPoint y: 253, endPoint x: 994, endPoint y: 104, distance: 148.8
click at [994, 104] on div at bounding box center [1007, 192] width 243 height 540
drag, startPoint x: 1030, startPoint y: 282, endPoint x: 1052, endPoint y: 109, distance: 174.9
click at [1052, 109] on div at bounding box center [1007, 192] width 243 height 540
drag, startPoint x: 1038, startPoint y: 331, endPoint x: 1047, endPoint y: 224, distance: 107.3
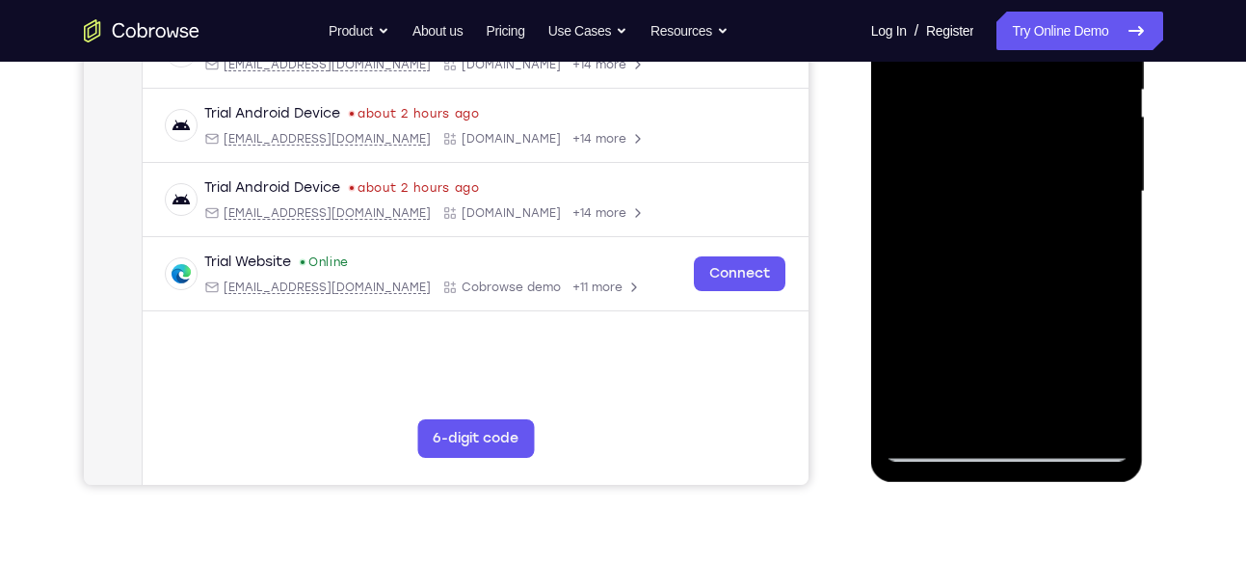
click at [1047, 224] on div at bounding box center [1007, 192] width 243 height 540
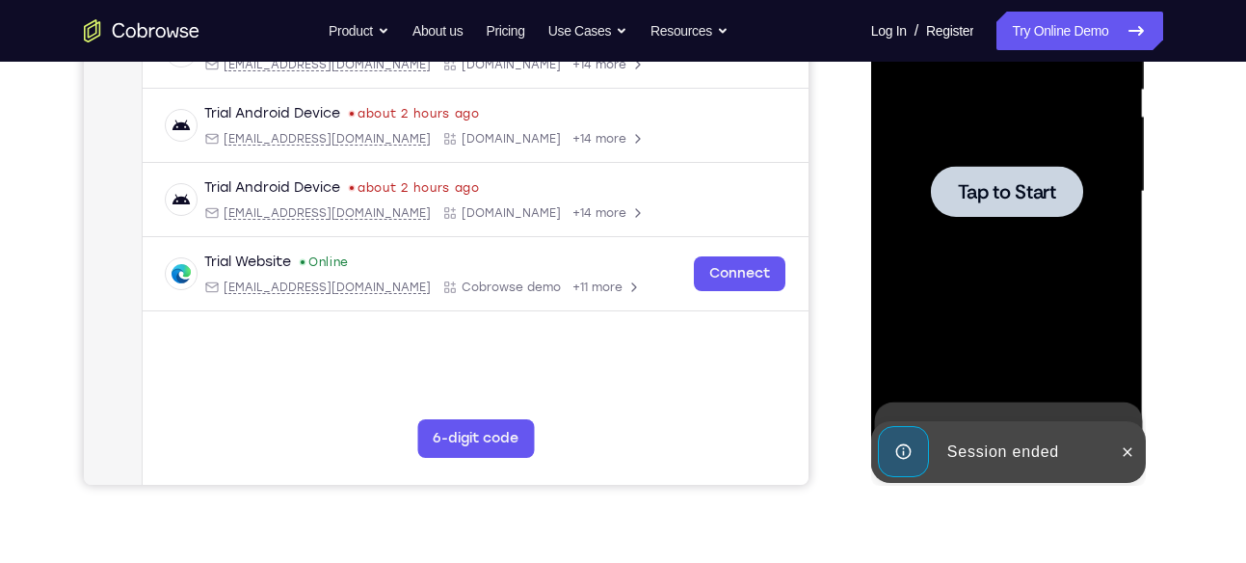
drag, startPoint x: 1045, startPoint y: 214, endPoint x: 1054, endPoint y: 98, distance: 116.0
click at [1054, 98] on div "Tap to Start" at bounding box center [1007, 192] width 243 height 540
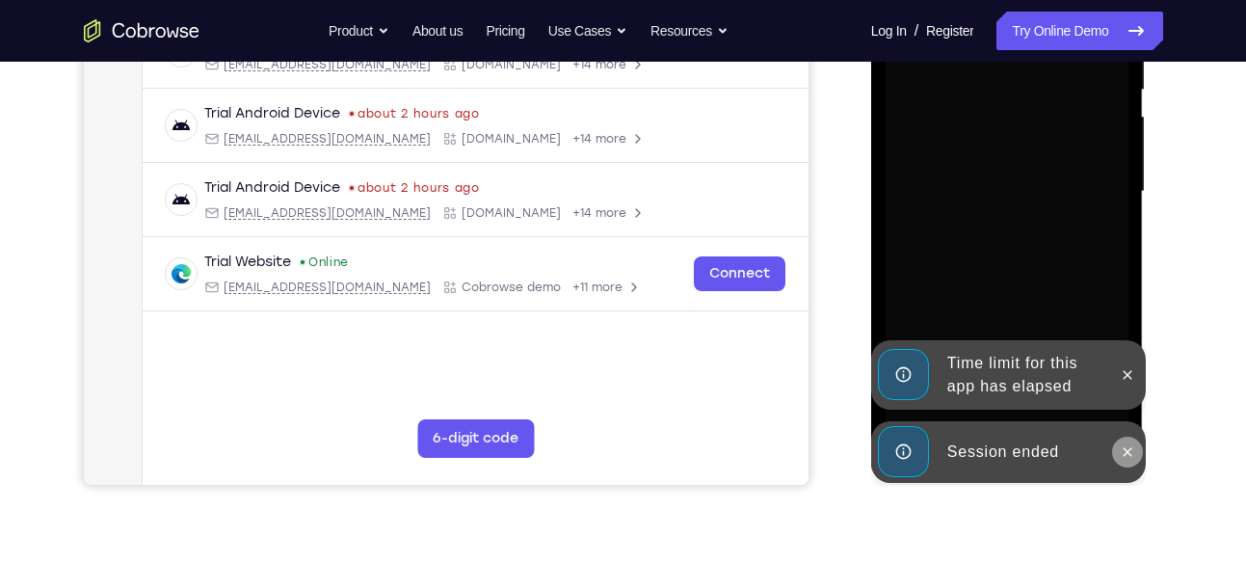
click at [1128, 449] on icon at bounding box center [1127, 451] width 15 height 15
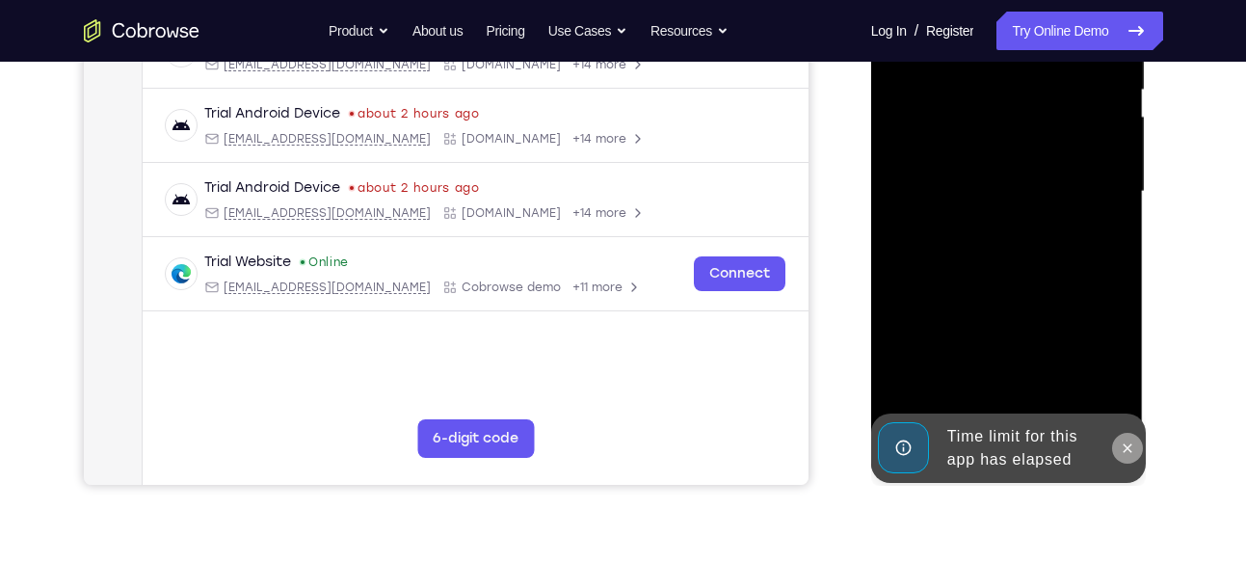
click at [1129, 450] on icon at bounding box center [1127, 448] width 15 height 15
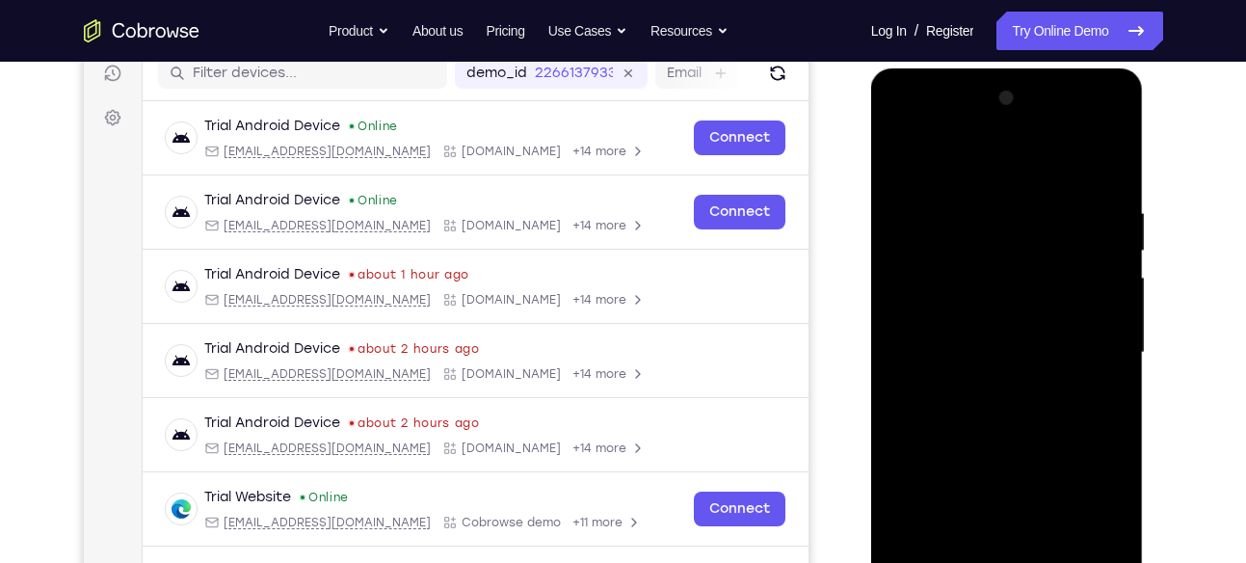
scroll to position [355, 0]
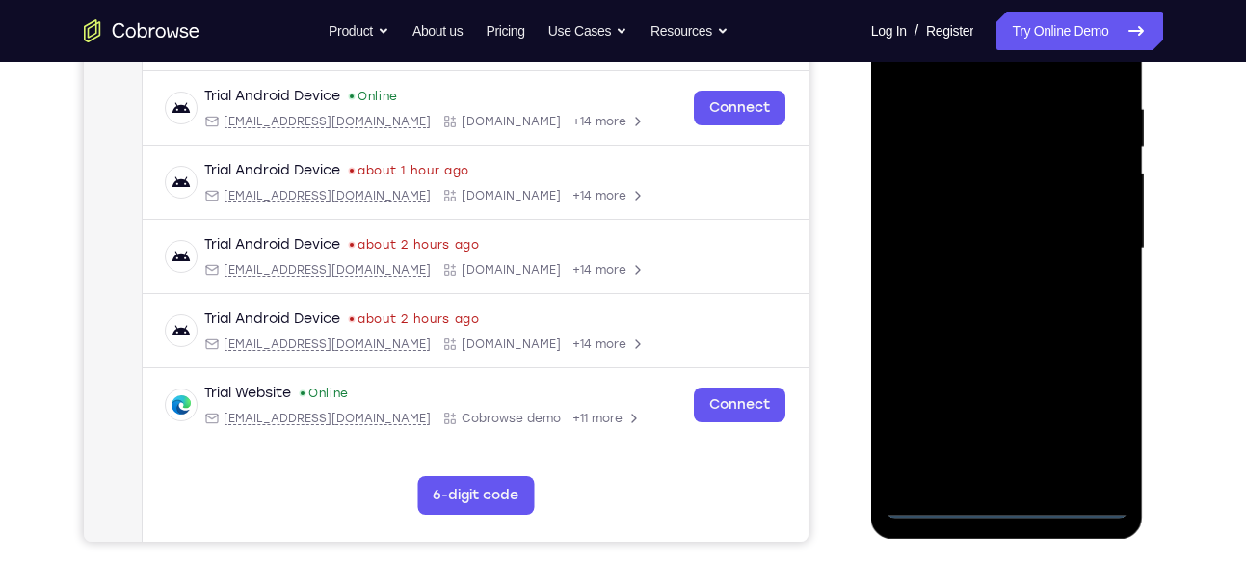
click at [1008, 504] on div at bounding box center [1007, 249] width 243 height 540
